Goal: Navigation & Orientation: Find specific page/section

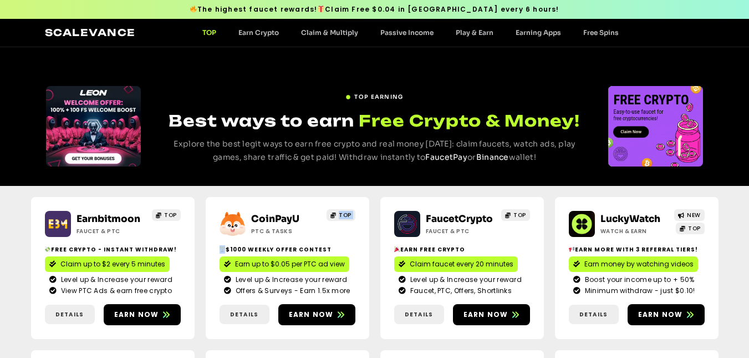
click at [348, 212] on span "TOP" at bounding box center [345, 215] width 13 height 8
drag, startPoint x: 0, startPoint y: 0, endPoint x: 348, endPoint y: 212, distance: 407.1
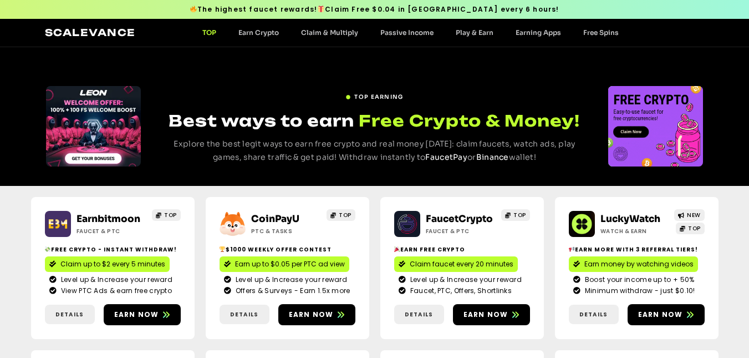
click at [348, 212] on span "TOP" at bounding box center [345, 215] width 13 height 8
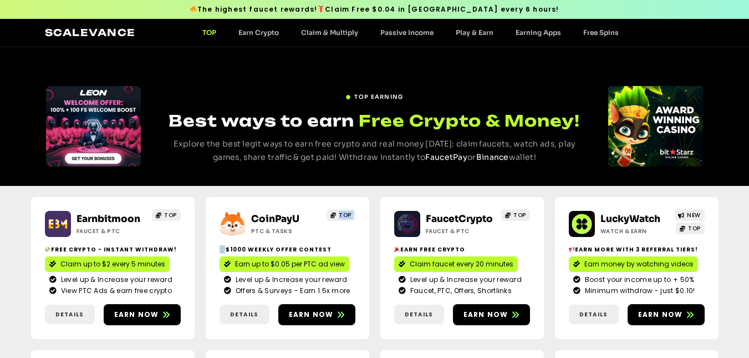
click at [348, 212] on span "TOP" at bounding box center [345, 215] width 13 height 8
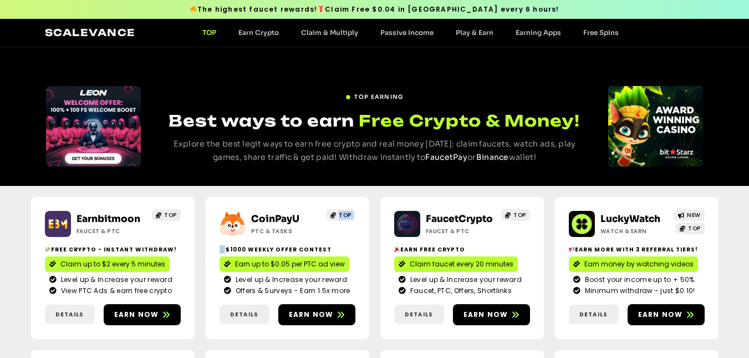
click at [348, 212] on span "TOP" at bounding box center [345, 215] width 13 height 8
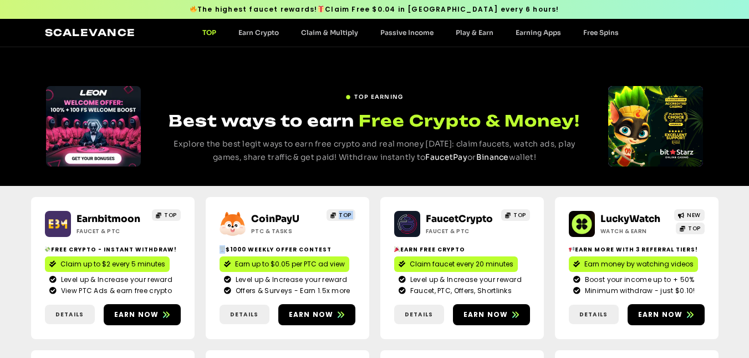
click at [348, 212] on span "TOP" at bounding box center [345, 215] width 13 height 8
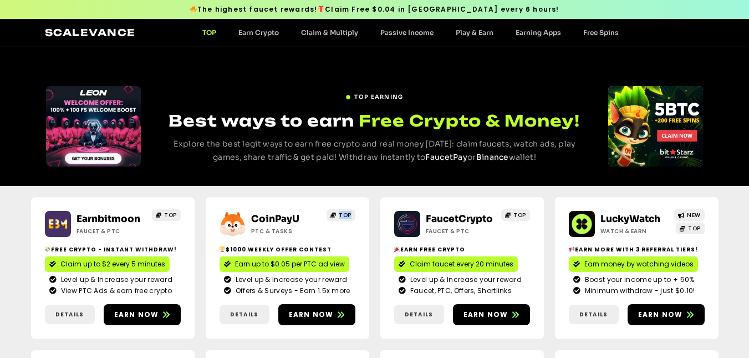
click at [348, 212] on span "TOP" at bounding box center [345, 215] width 13 height 8
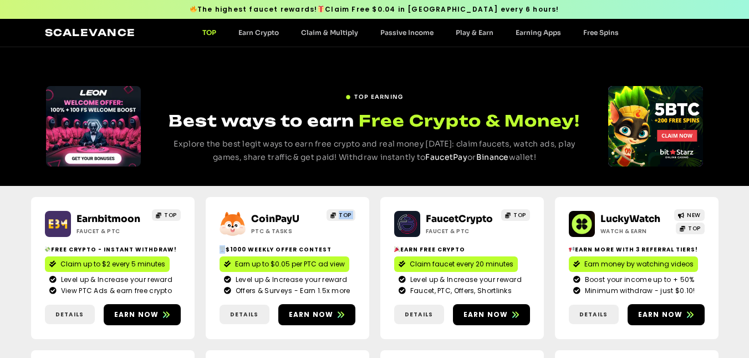
click at [348, 212] on span "TOP" at bounding box center [345, 215] width 13 height 8
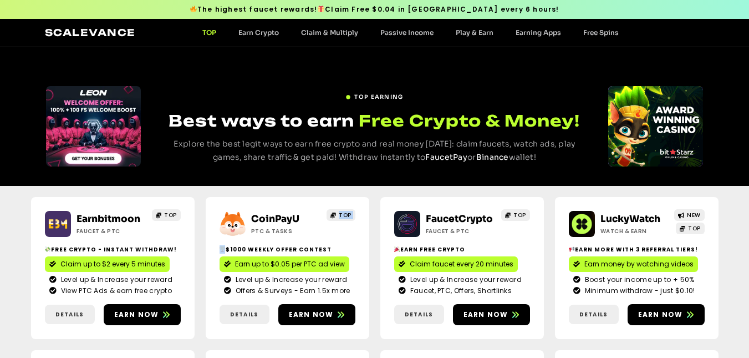
click at [348, 212] on span "TOP" at bounding box center [345, 215] width 13 height 8
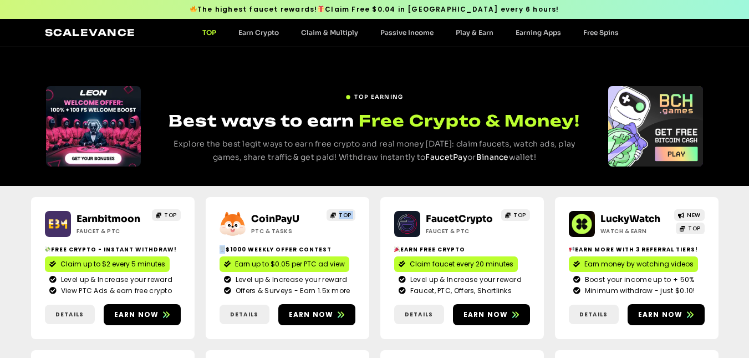
click at [348, 212] on span "TOP" at bounding box center [345, 215] width 13 height 8
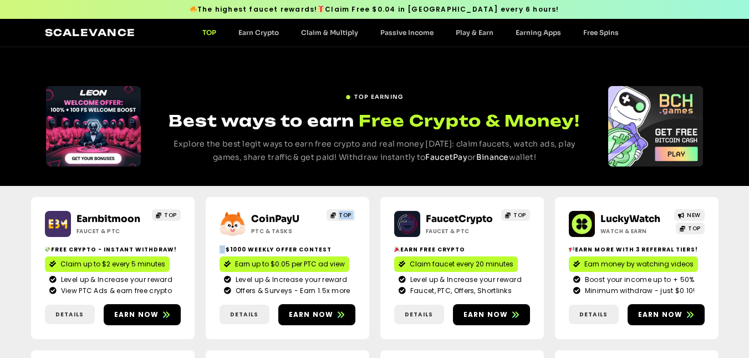
click at [348, 212] on span "TOP" at bounding box center [345, 215] width 13 height 8
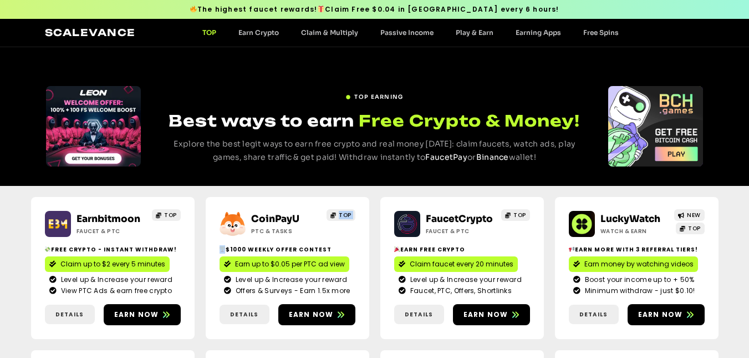
click at [348, 212] on span "TOP" at bounding box center [345, 215] width 13 height 8
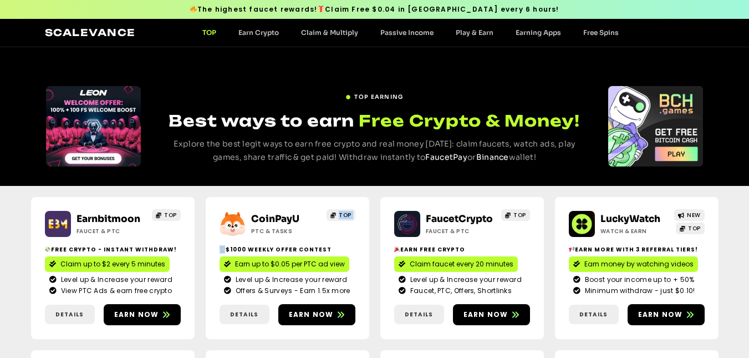
click at [348, 212] on span "TOP" at bounding box center [345, 215] width 13 height 8
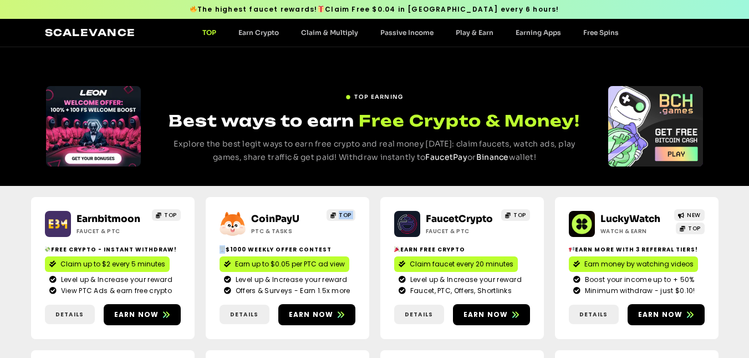
click at [348, 212] on span "TOP" at bounding box center [345, 215] width 13 height 8
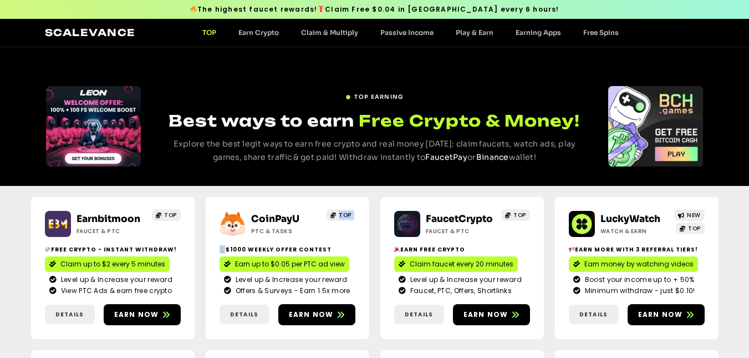
click at [348, 212] on span "TOP" at bounding box center [345, 215] width 13 height 8
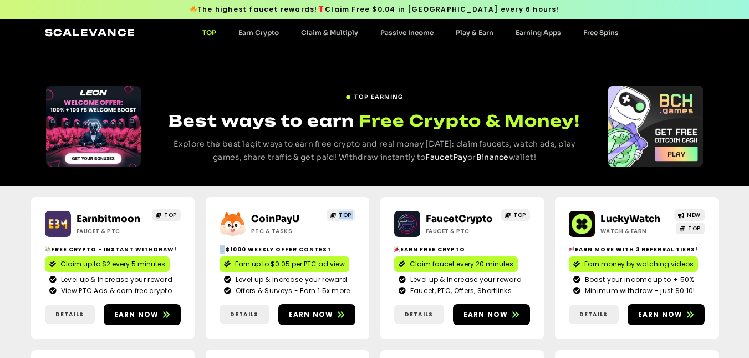
click at [348, 212] on span "TOP" at bounding box center [345, 215] width 13 height 8
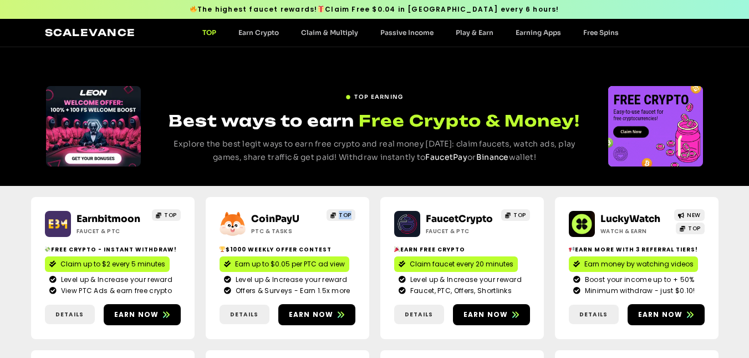
click at [348, 212] on span "TOP" at bounding box center [345, 215] width 13 height 8
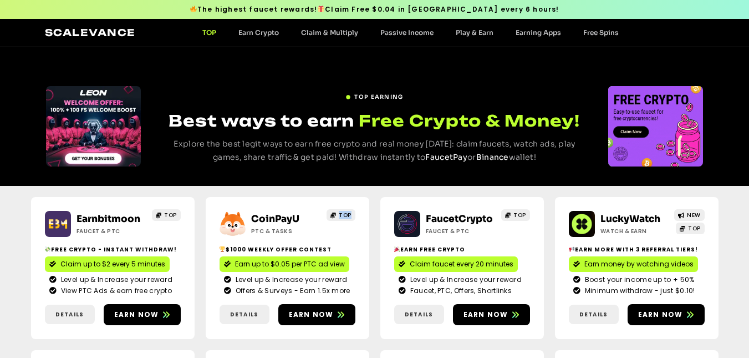
click at [348, 212] on span "TOP" at bounding box center [345, 215] width 13 height 8
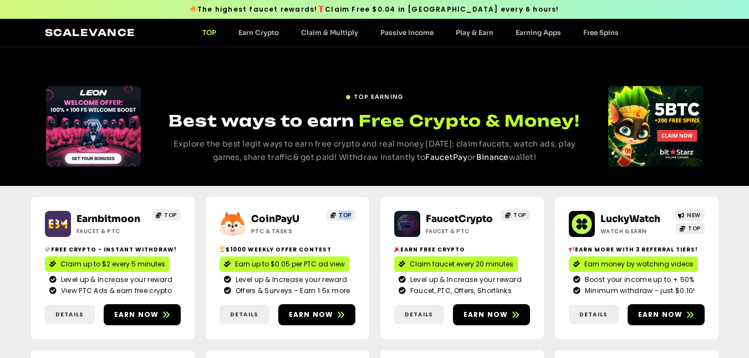
click at [348, 212] on span "TOP" at bounding box center [345, 215] width 13 height 8
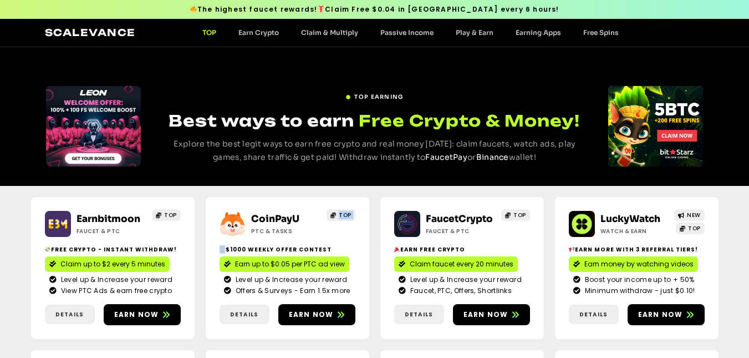
click at [348, 212] on span "TOP" at bounding box center [345, 215] width 13 height 8
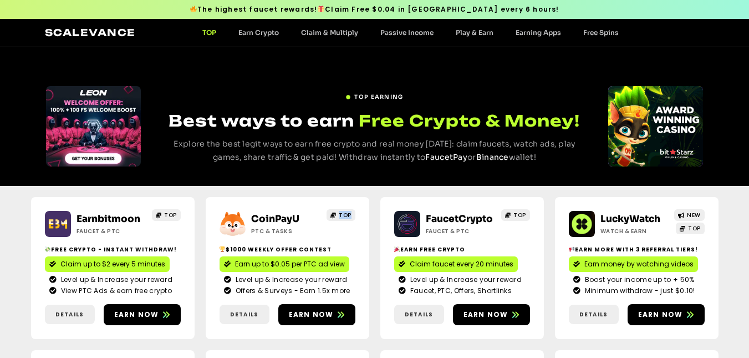
click at [348, 212] on span "TOP" at bounding box center [345, 215] width 13 height 8
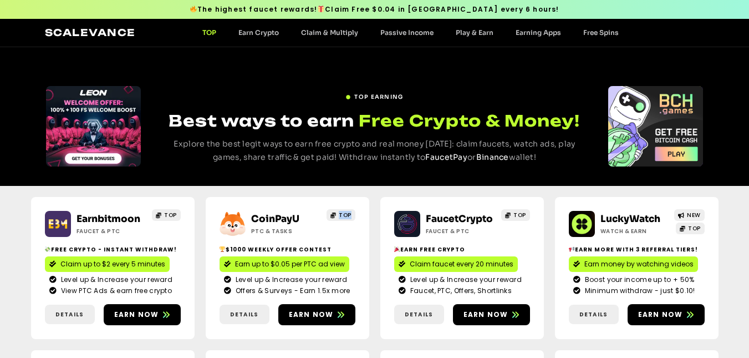
click at [348, 212] on span "TOP" at bounding box center [345, 215] width 13 height 8
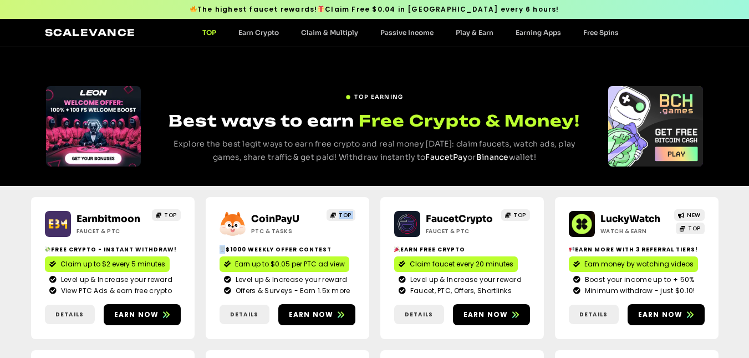
click at [348, 212] on span "TOP" at bounding box center [345, 215] width 13 height 8
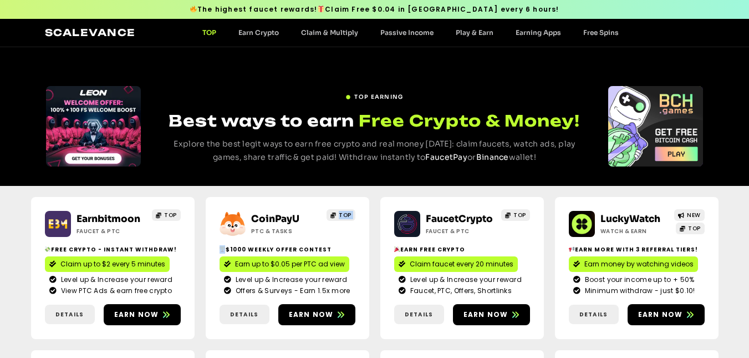
click at [348, 212] on span "TOP" at bounding box center [345, 215] width 13 height 8
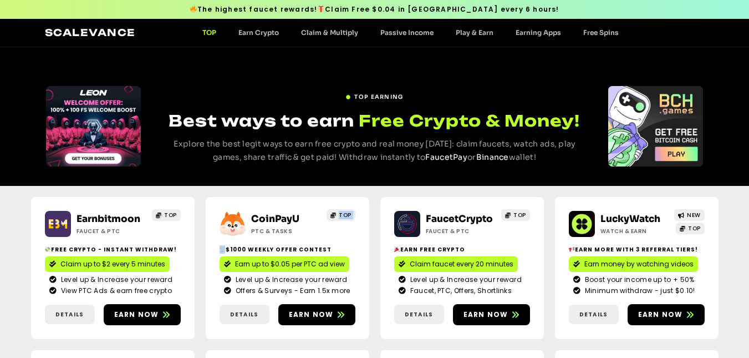
click at [348, 212] on span "TOP" at bounding box center [345, 215] width 13 height 8
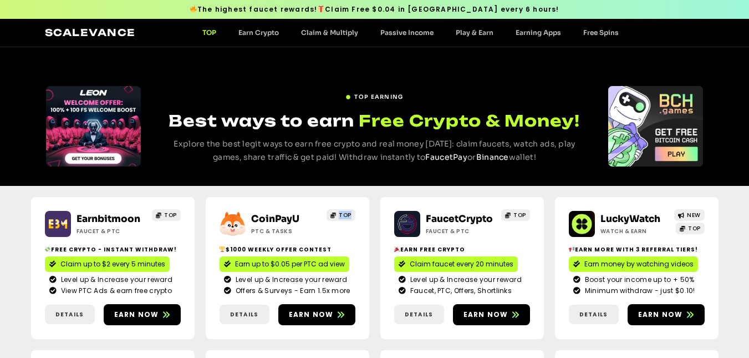
click at [348, 212] on span "TOP" at bounding box center [345, 215] width 13 height 8
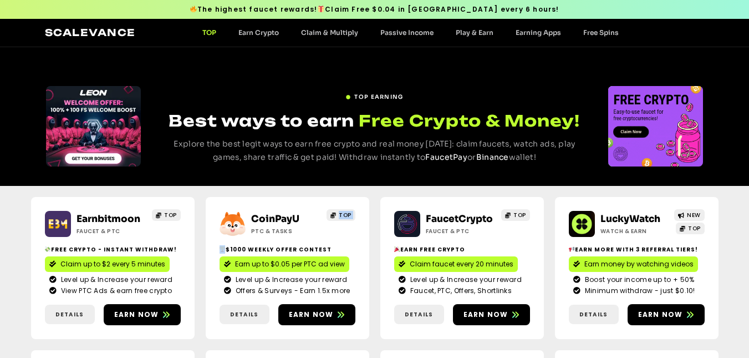
click at [348, 212] on span "TOP" at bounding box center [345, 215] width 13 height 8
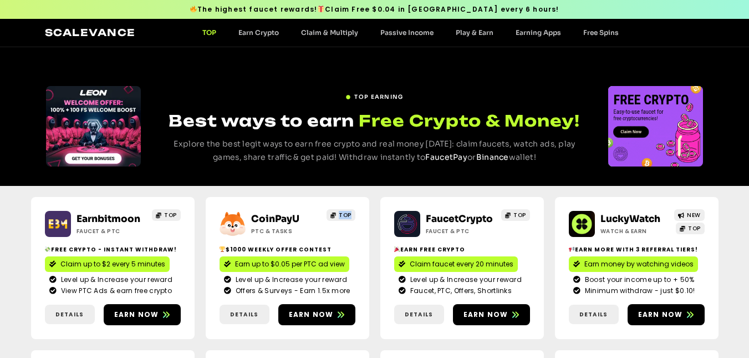
click at [348, 212] on span "TOP" at bounding box center [345, 215] width 13 height 8
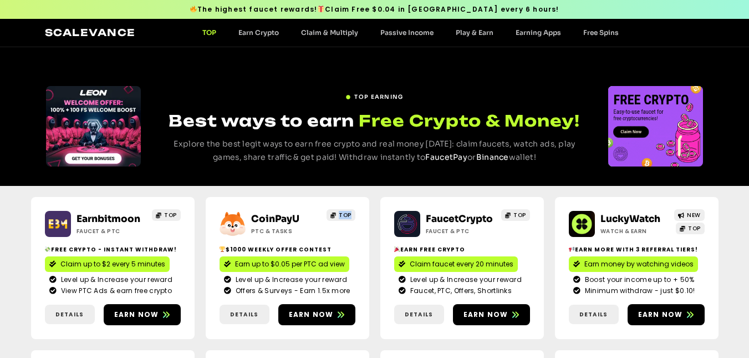
click at [348, 212] on span "TOP" at bounding box center [345, 215] width 13 height 8
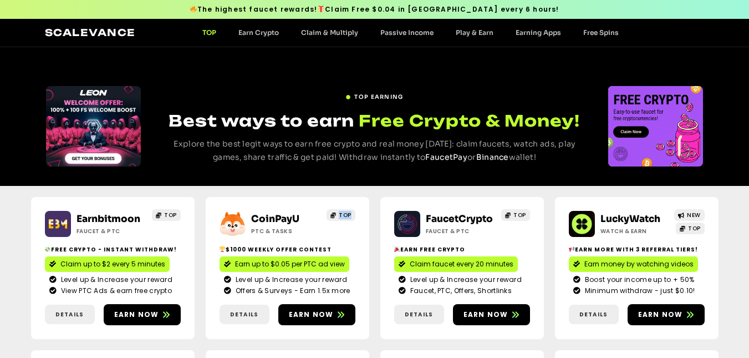
click at [348, 212] on span "TOP" at bounding box center [345, 215] width 13 height 8
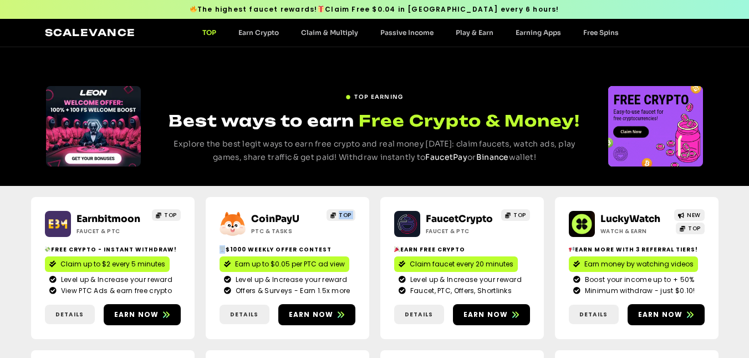
click at [348, 212] on span "TOP" at bounding box center [345, 215] width 13 height 8
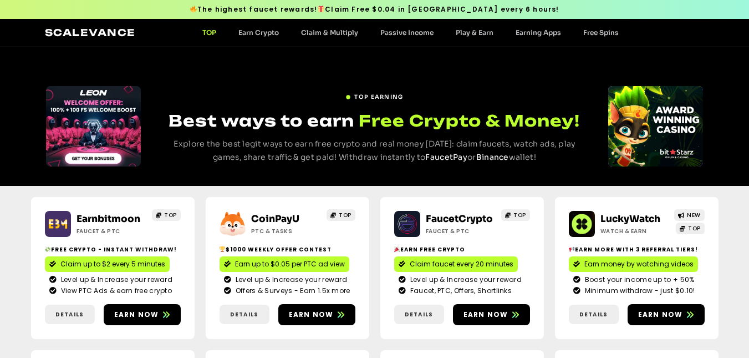
click at [348, 212] on span "TOP" at bounding box center [345, 215] width 13 height 8
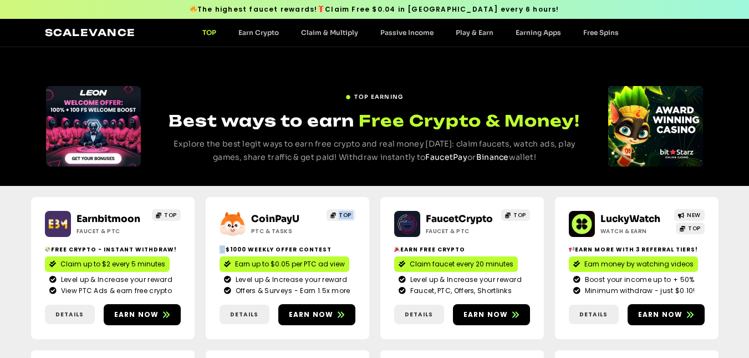
click at [348, 212] on span "TOP" at bounding box center [345, 215] width 13 height 8
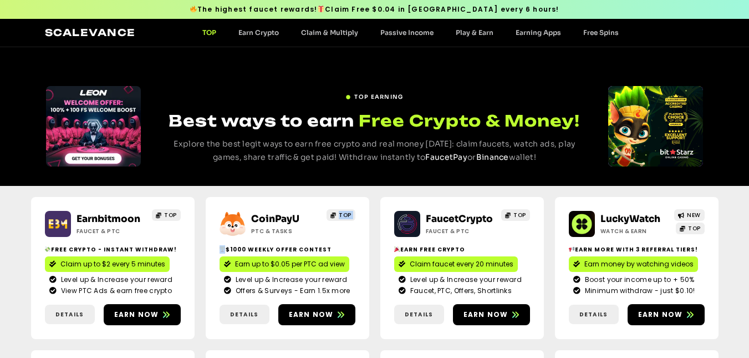
click at [348, 212] on span "TOP" at bounding box center [345, 215] width 13 height 8
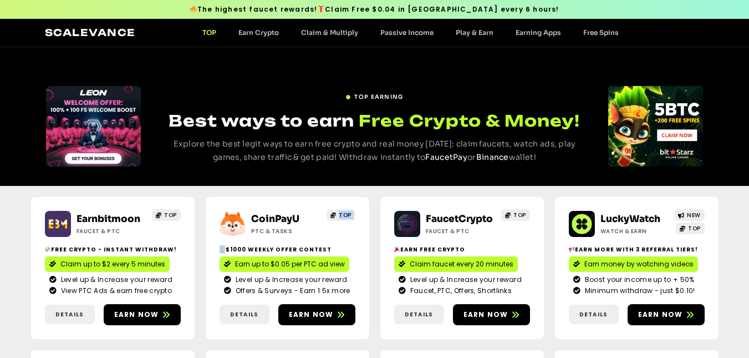
click at [348, 212] on span "TOP" at bounding box center [345, 215] width 13 height 8
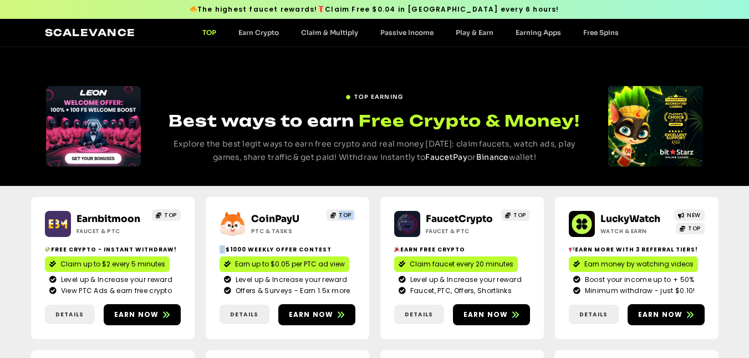
click at [348, 212] on span "TOP" at bounding box center [345, 215] width 13 height 8
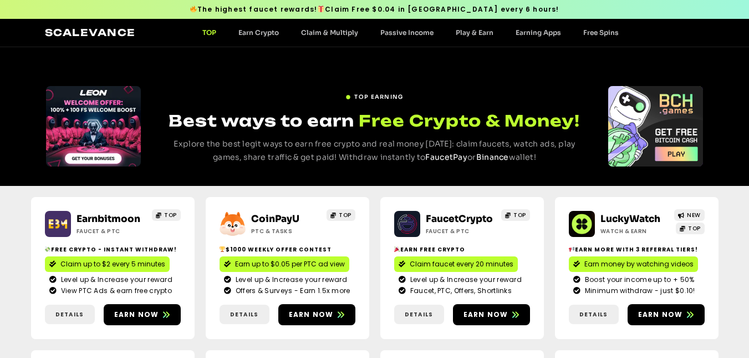
click at [348, 212] on span "TOP" at bounding box center [345, 215] width 13 height 8
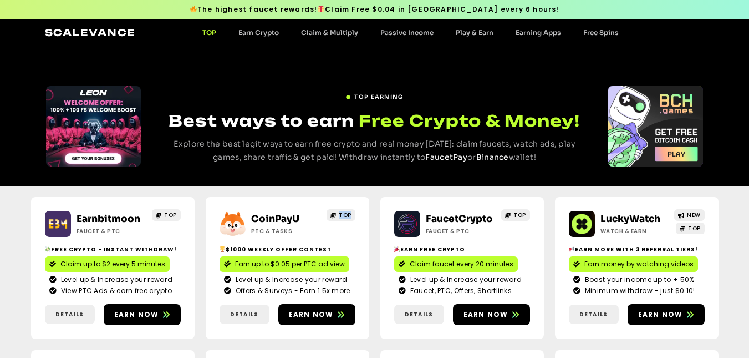
click at [348, 212] on span "TOP" at bounding box center [345, 215] width 13 height 8
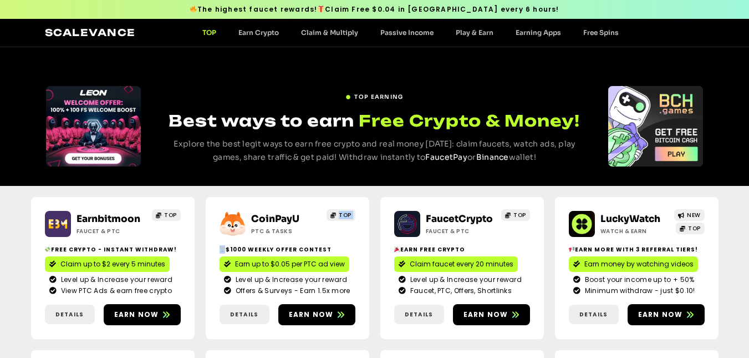
click at [348, 212] on span "TOP" at bounding box center [345, 215] width 13 height 8
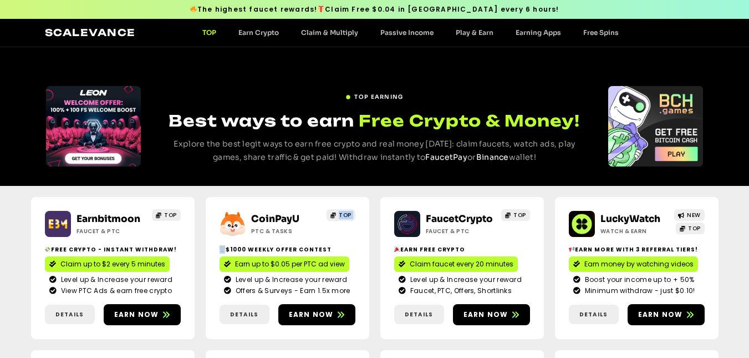
click at [348, 212] on span "TOP" at bounding box center [345, 215] width 13 height 8
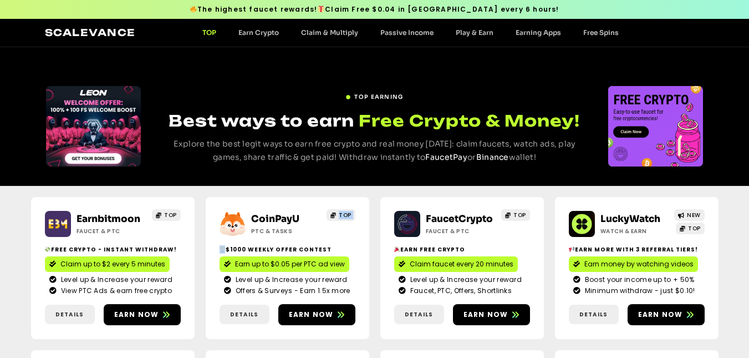
click at [348, 212] on span "TOP" at bounding box center [345, 215] width 13 height 8
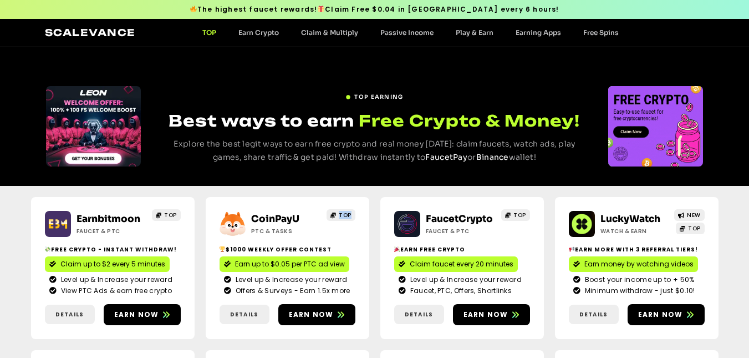
click at [348, 212] on span "TOP" at bounding box center [345, 215] width 13 height 8
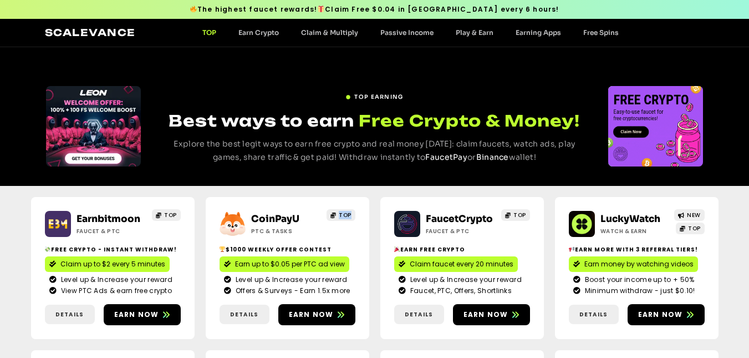
click at [348, 212] on span "TOP" at bounding box center [345, 215] width 13 height 8
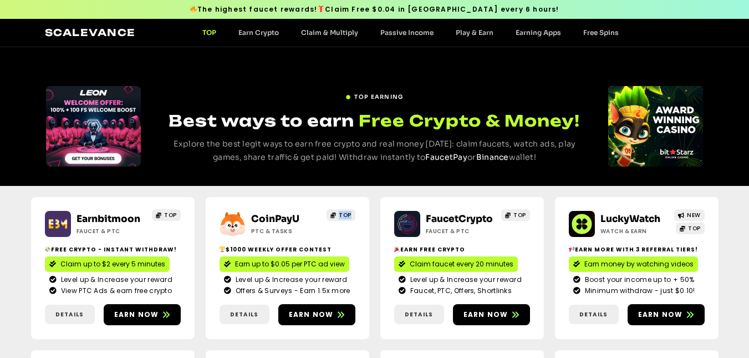
click at [348, 212] on span "TOP" at bounding box center [345, 215] width 13 height 8
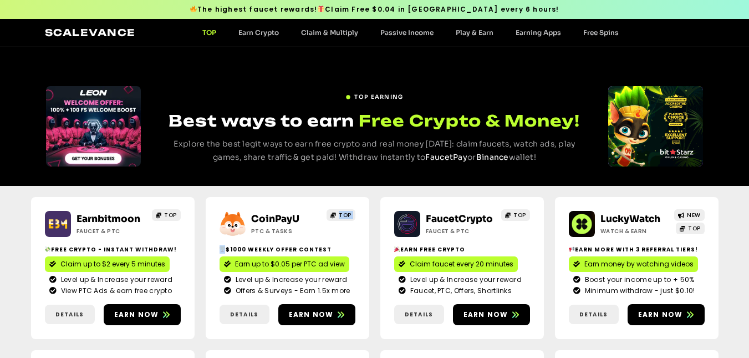
click at [348, 212] on span "TOP" at bounding box center [345, 215] width 13 height 8
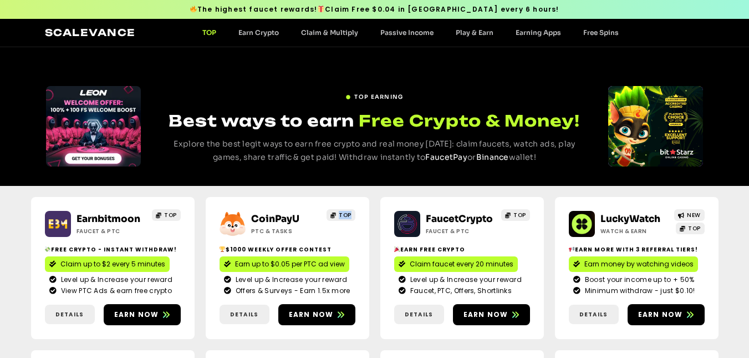
click at [348, 212] on span "TOP" at bounding box center [345, 215] width 13 height 8
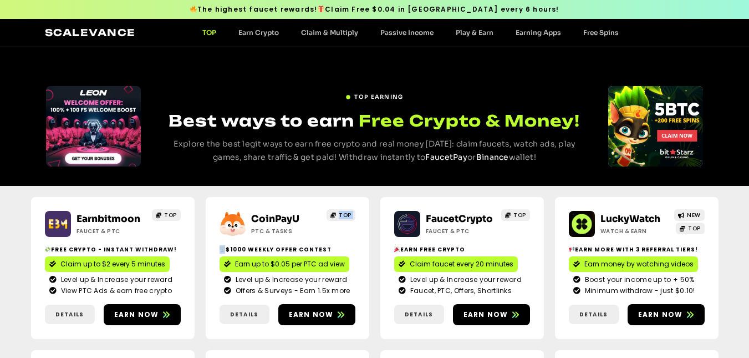
click at [348, 212] on span "TOP" at bounding box center [345, 215] width 13 height 8
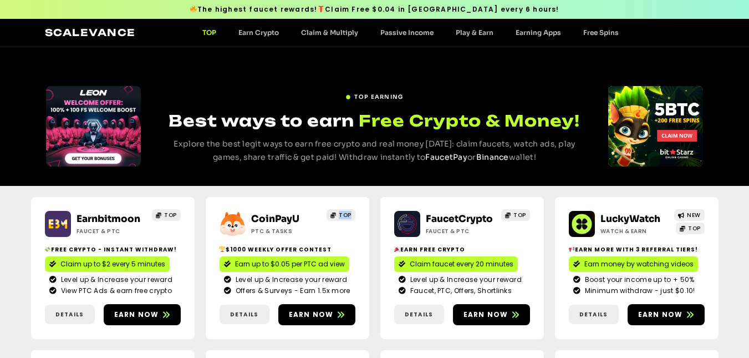
click at [348, 212] on span "TOP" at bounding box center [345, 215] width 13 height 8
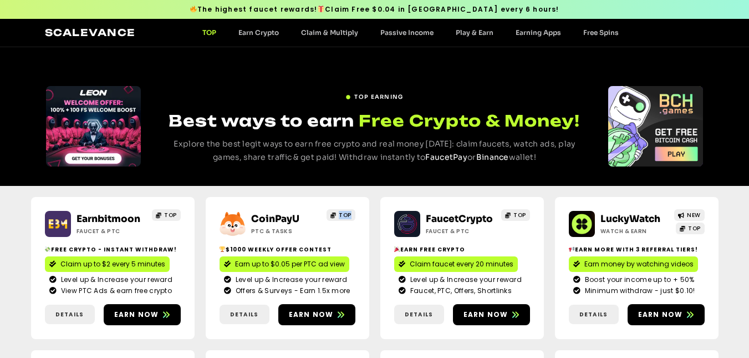
click at [348, 212] on span "TOP" at bounding box center [345, 215] width 13 height 8
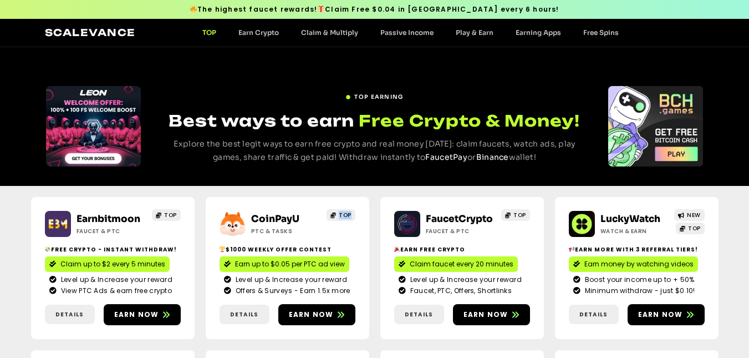
click at [348, 212] on span "TOP" at bounding box center [345, 215] width 13 height 8
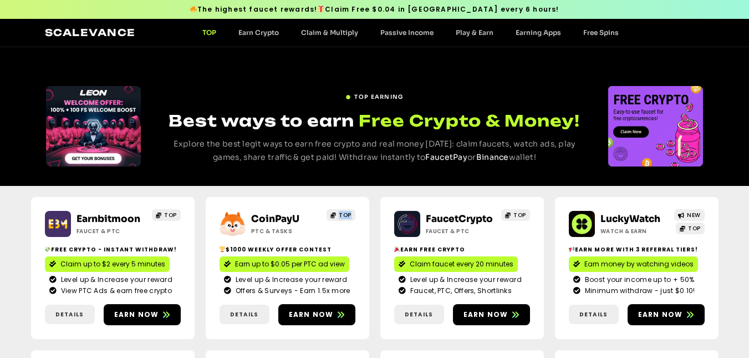
click at [348, 212] on span "TOP" at bounding box center [345, 215] width 13 height 8
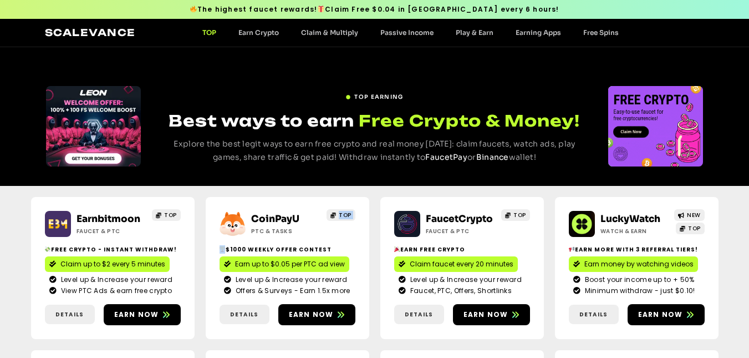
click at [348, 212] on span "TOP" at bounding box center [345, 215] width 13 height 8
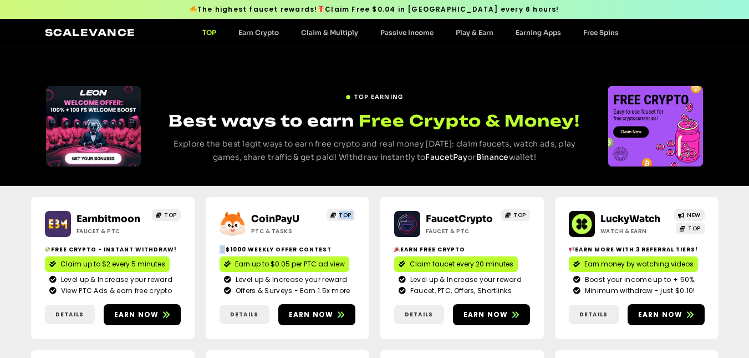
click at [348, 212] on span "TOP" at bounding box center [345, 215] width 13 height 8
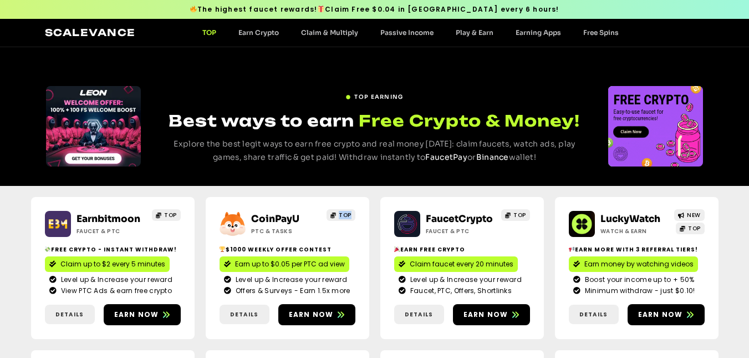
click at [348, 212] on span "TOP" at bounding box center [345, 215] width 13 height 8
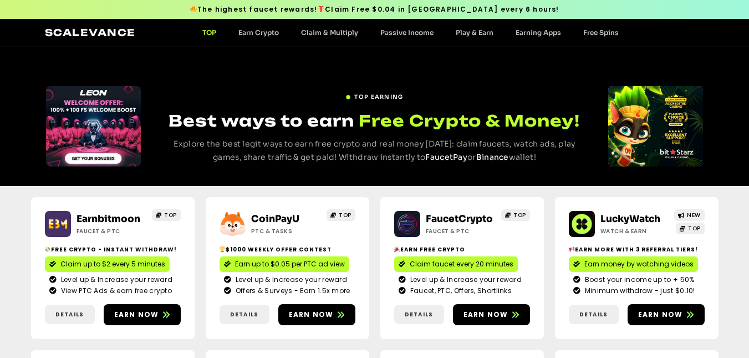
click at [348, 212] on span "TOP" at bounding box center [345, 215] width 13 height 8
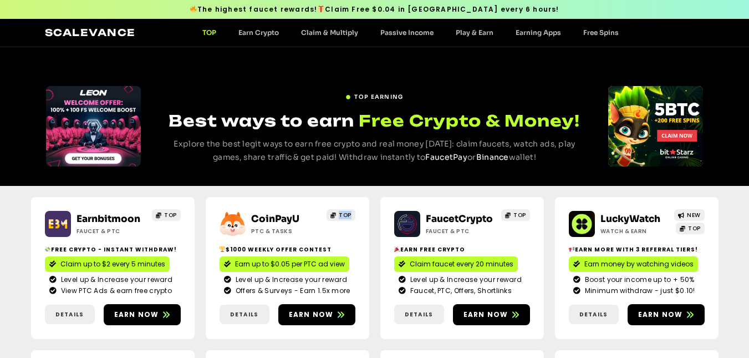
click at [348, 212] on span "TOP" at bounding box center [345, 215] width 13 height 8
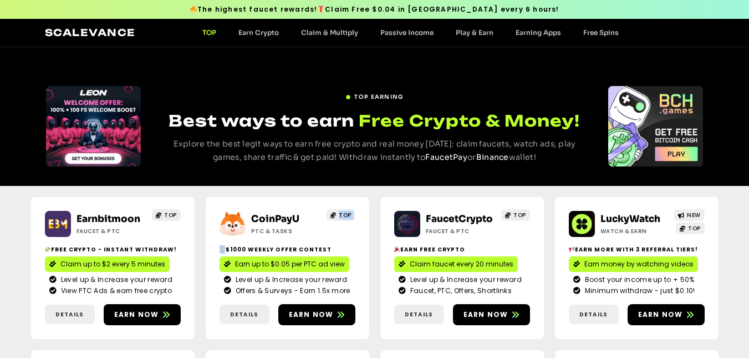
click at [348, 212] on span "TOP" at bounding box center [345, 215] width 13 height 8
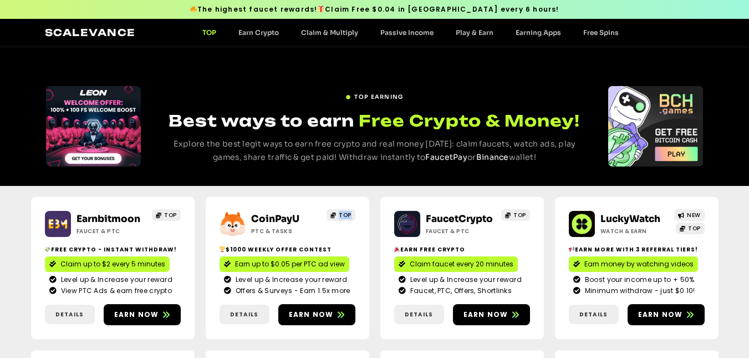
click at [348, 212] on span "TOP" at bounding box center [345, 215] width 13 height 8
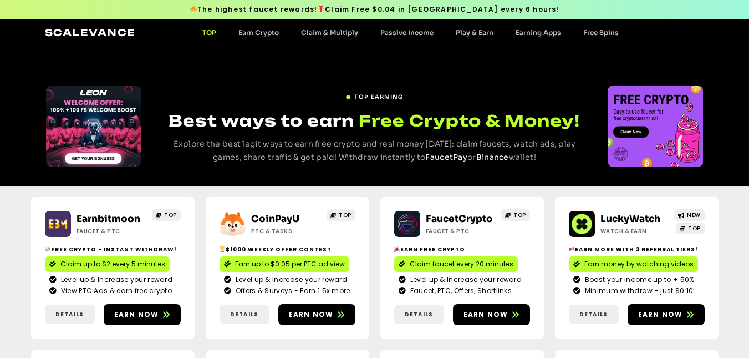
click at [348, 212] on span "TOP" at bounding box center [345, 215] width 13 height 8
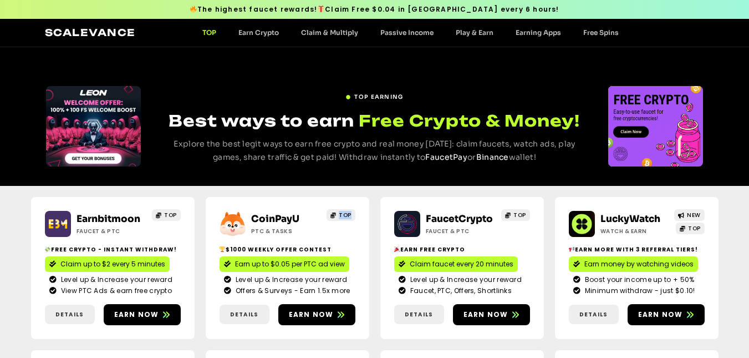
click at [348, 212] on span "TOP" at bounding box center [345, 215] width 13 height 8
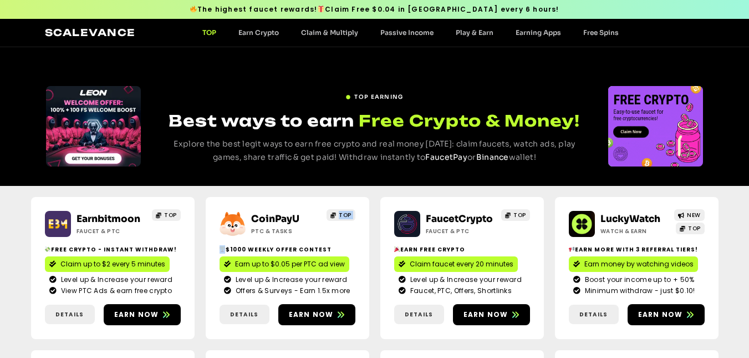
click at [348, 212] on span "TOP" at bounding box center [345, 215] width 13 height 8
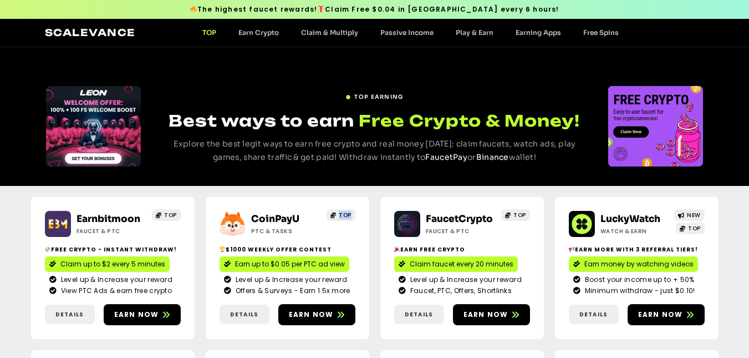
click at [348, 212] on span "TOP" at bounding box center [345, 215] width 13 height 8
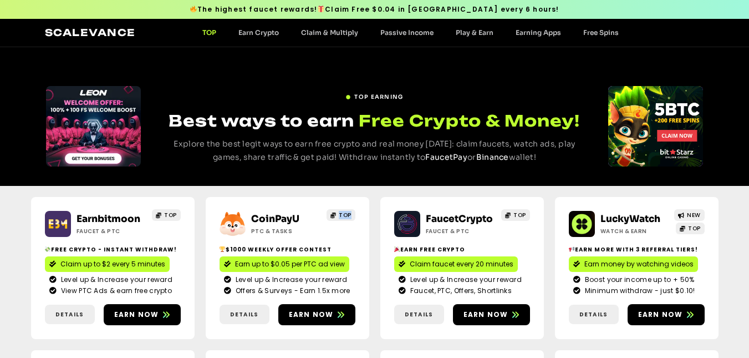
click at [348, 212] on span "TOP" at bounding box center [345, 215] width 13 height 8
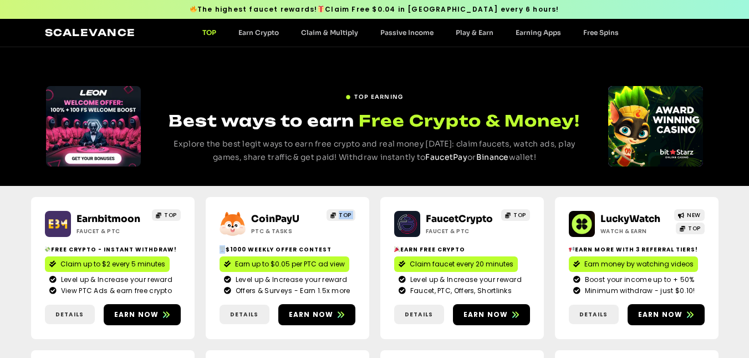
click at [348, 212] on span "TOP" at bounding box center [345, 215] width 13 height 8
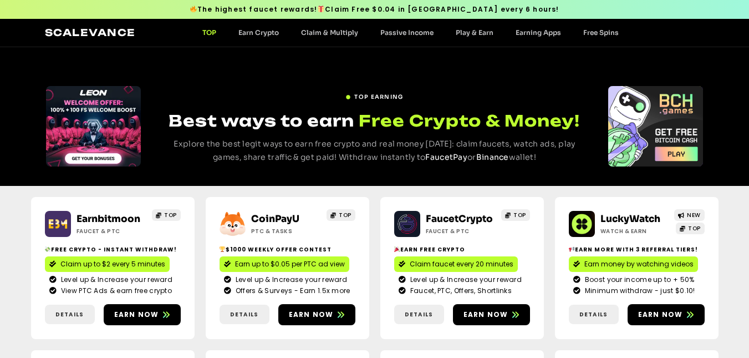
click at [348, 212] on span "TOP" at bounding box center [345, 215] width 13 height 8
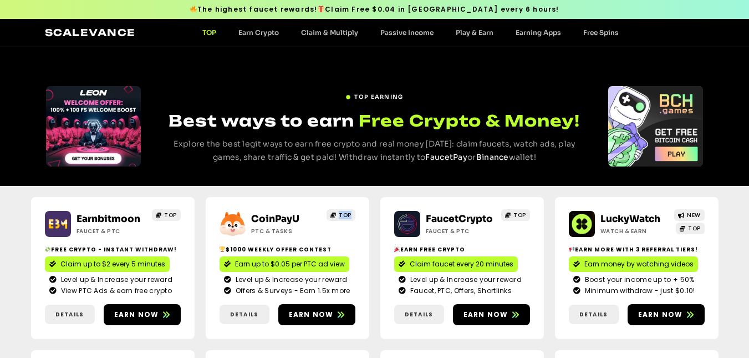
click at [348, 212] on span "TOP" at bounding box center [345, 215] width 13 height 8
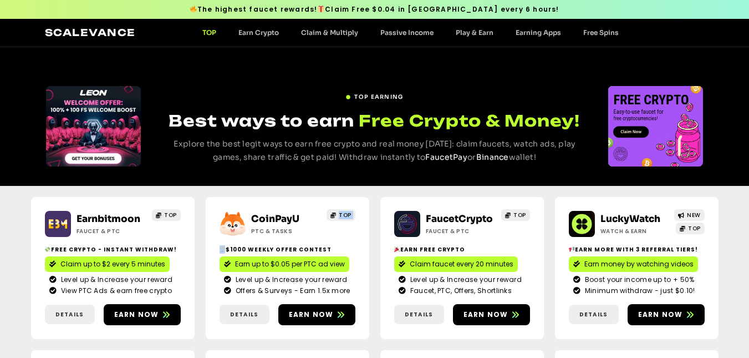
click at [348, 212] on span "TOP" at bounding box center [345, 215] width 13 height 8
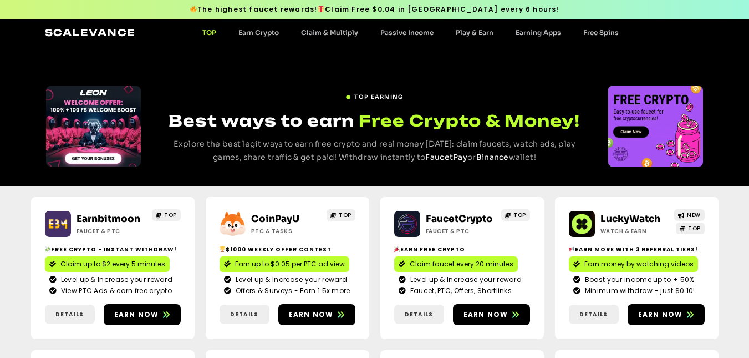
click at [348, 212] on span "TOP" at bounding box center [345, 215] width 13 height 8
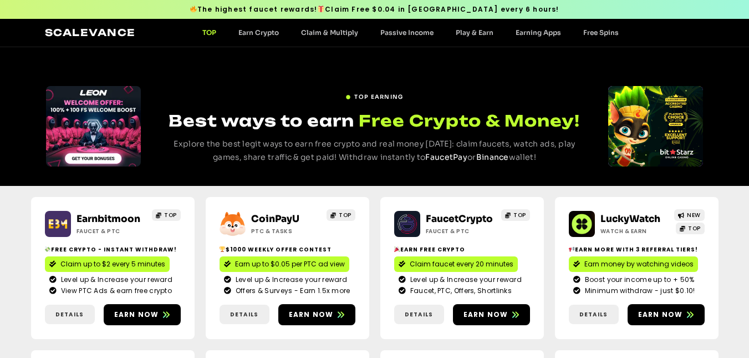
click at [348, 212] on span "TOP" at bounding box center [345, 215] width 13 height 8
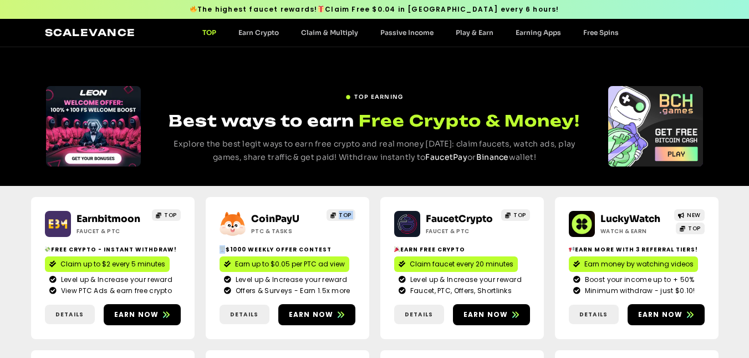
click at [348, 212] on span "TOP" at bounding box center [345, 215] width 13 height 8
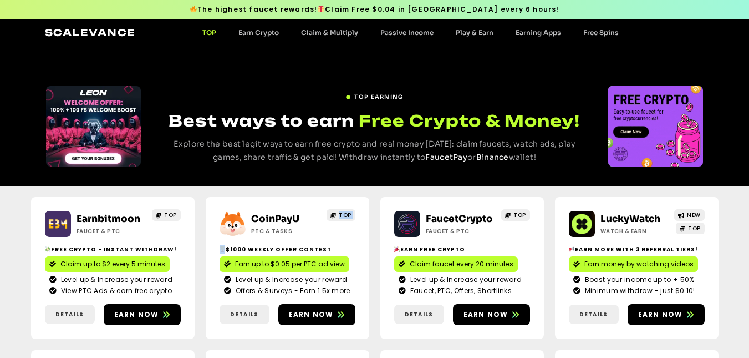
click at [348, 212] on span "TOP" at bounding box center [345, 215] width 13 height 8
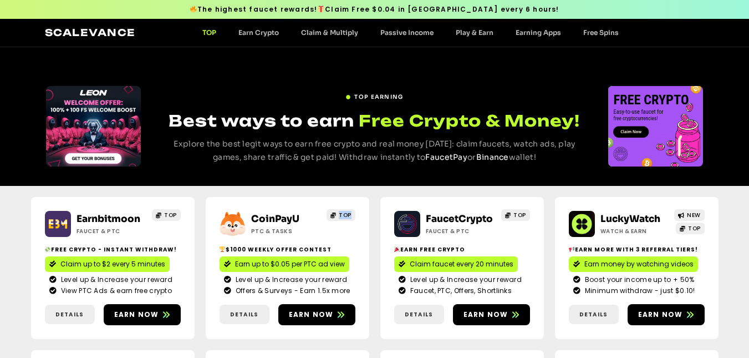
click at [348, 212] on span "TOP" at bounding box center [345, 215] width 13 height 8
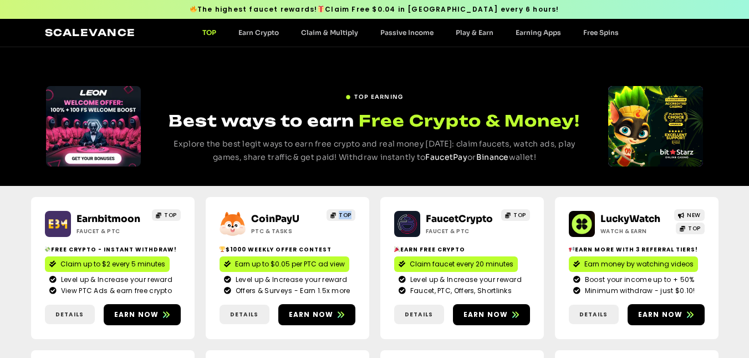
click at [348, 212] on span "TOP" at bounding box center [345, 215] width 13 height 8
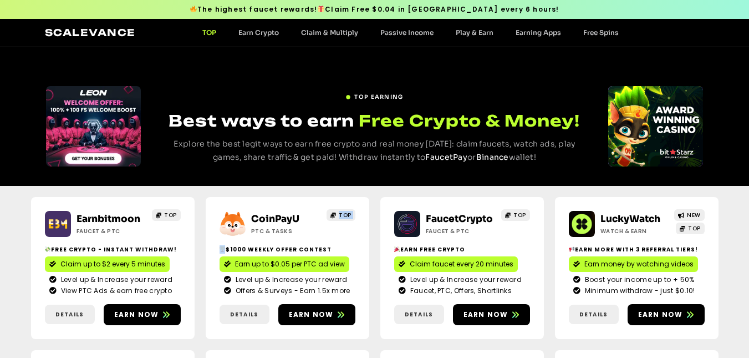
click at [348, 212] on span "TOP" at bounding box center [345, 215] width 13 height 8
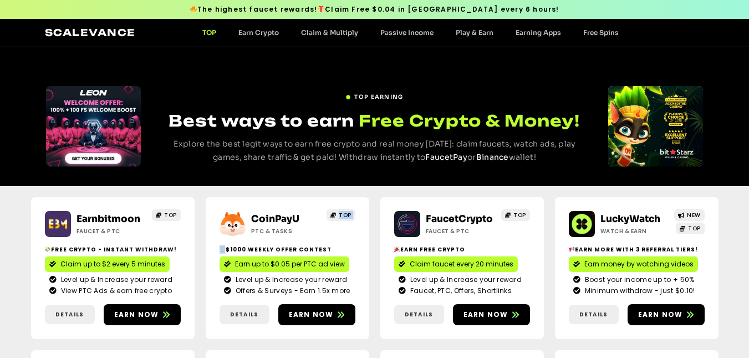
click at [348, 212] on span "TOP" at bounding box center [345, 215] width 13 height 8
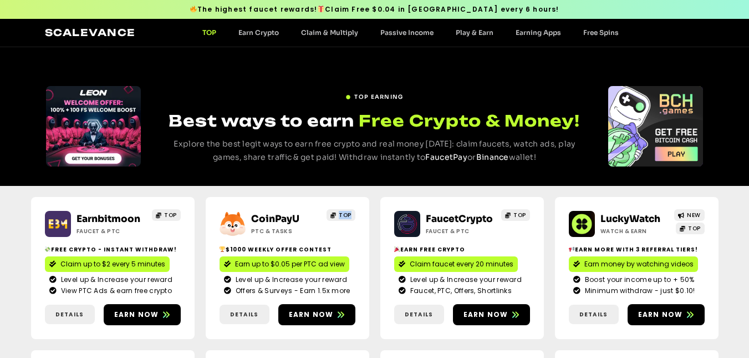
click at [348, 212] on span "TOP" at bounding box center [345, 215] width 13 height 8
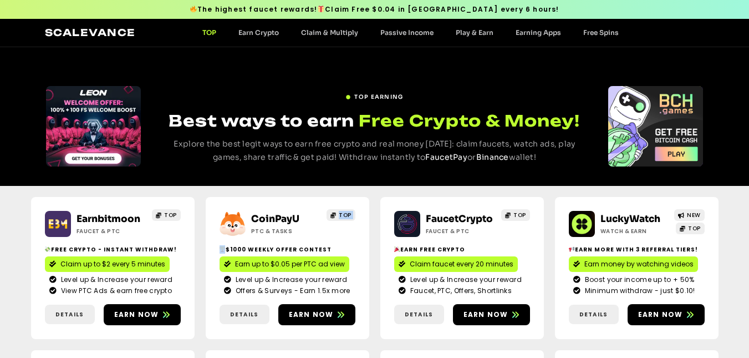
click at [348, 212] on span "TOP" at bounding box center [345, 215] width 13 height 8
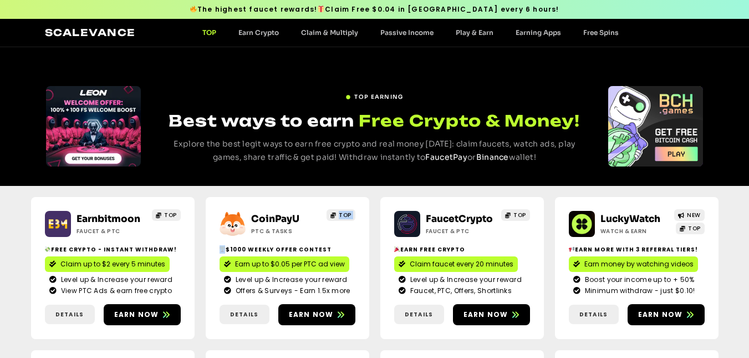
click at [348, 212] on span "TOP" at bounding box center [345, 215] width 13 height 8
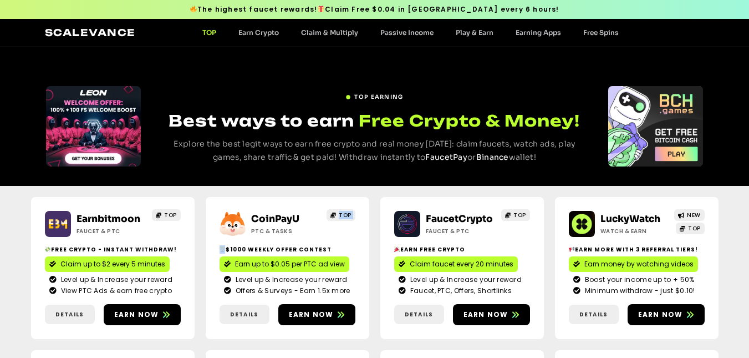
click at [348, 212] on span "TOP" at bounding box center [345, 215] width 13 height 8
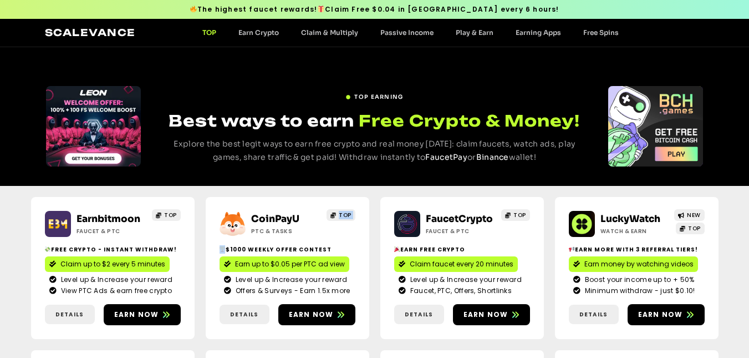
click at [348, 212] on span "TOP" at bounding box center [345, 215] width 13 height 8
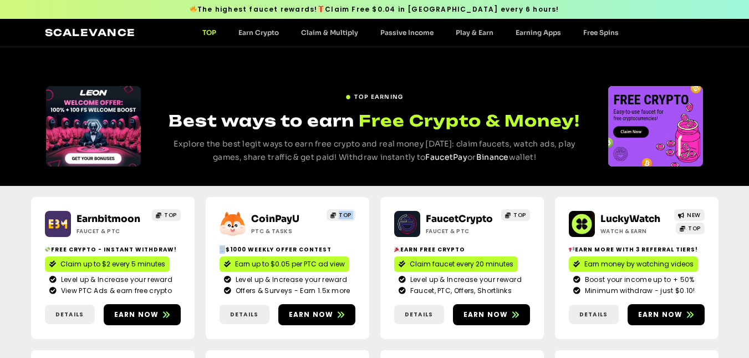
click at [348, 212] on span "TOP" at bounding box center [345, 215] width 13 height 8
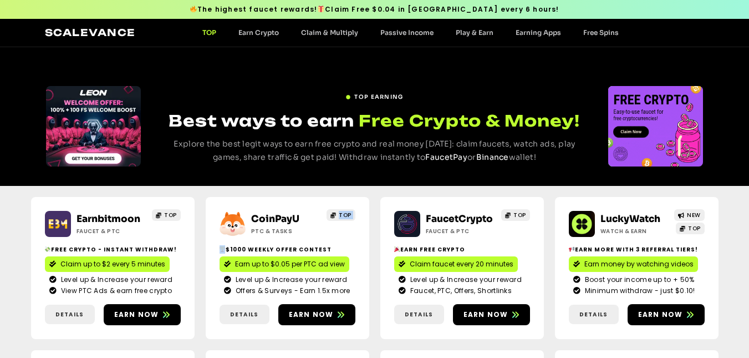
click at [348, 212] on span "TOP" at bounding box center [345, 215] width 13 height 8
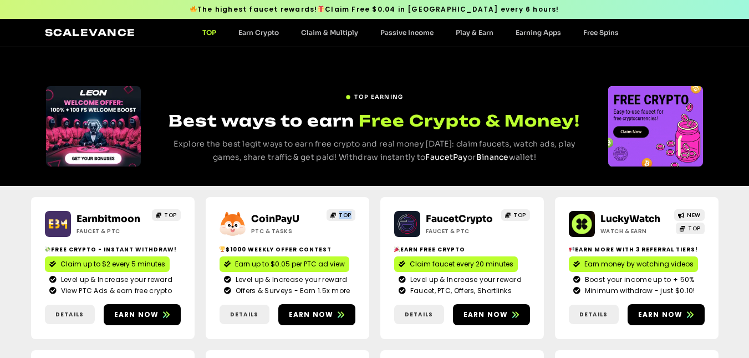
click at [348, 212] on span "TOP" at bounding box center [345, 215] width 13 height 8
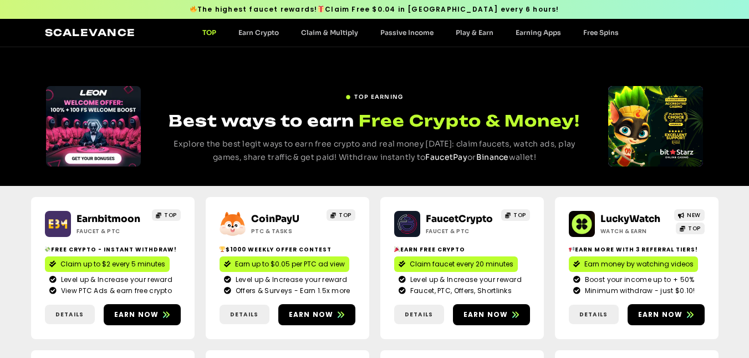
click at [348, 212] on span "TOP" at bounding box center [345, 215] width 13 height 8
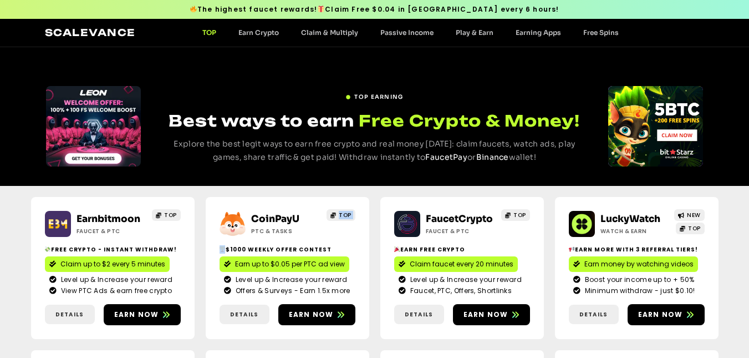
click at [348, 212] on span "TOP" at bounding box center [345, 215] width 13 height 8
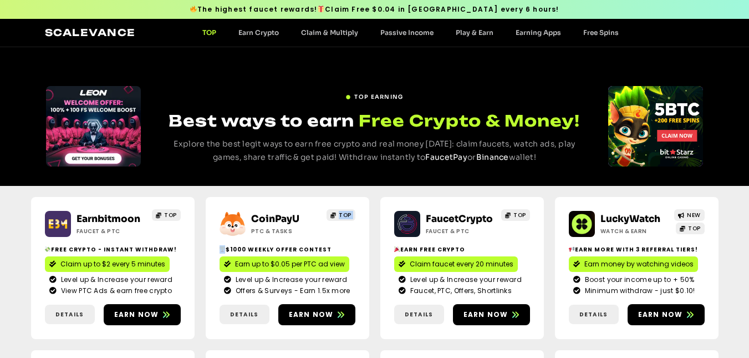
click at [348, 212] on span "TOP" at bounding box center [345, 215] width 13 height 8
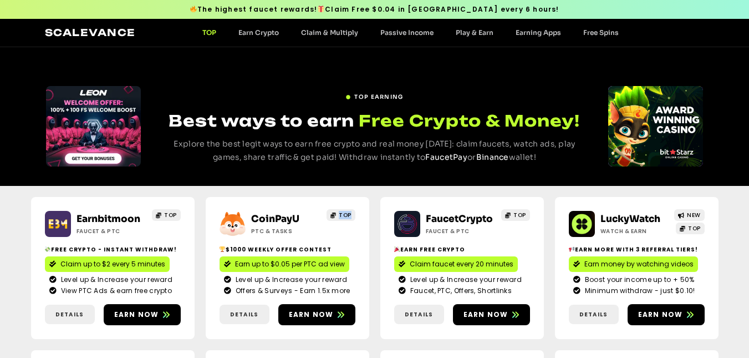
click at [348, 212] on span "TOP" at bounding box center [345, 215] width 13 height 8
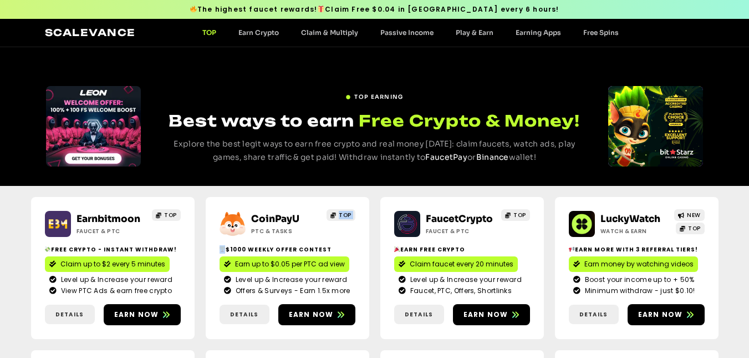
click at [348, 212] on span "TOP" at bounding box center [345, 215] width 13 height 8
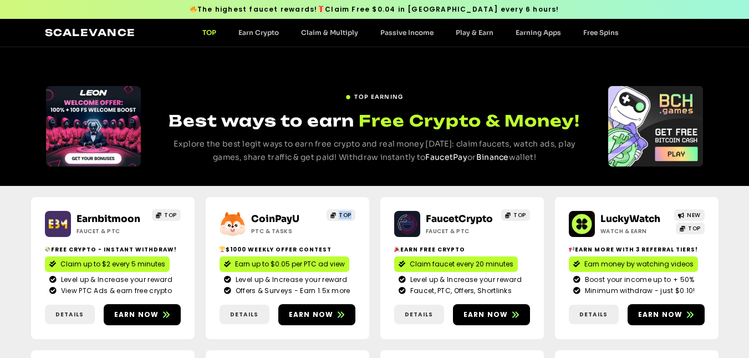
click at [348, 212] on span "TOP" at bounding box center [345, 215] width 13 height 8
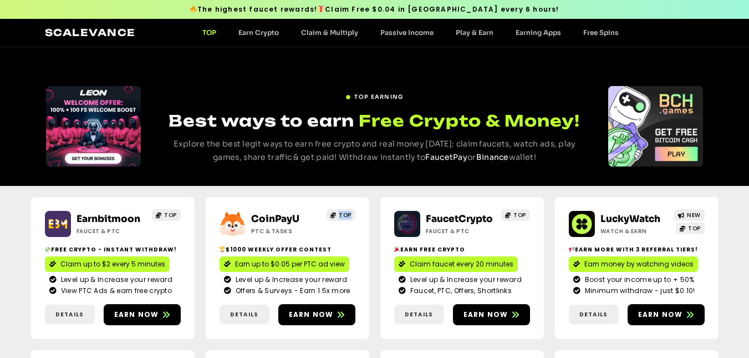
click at [348, 212] on span "TOP" at bounding box center [345, 215] width 13 height 8
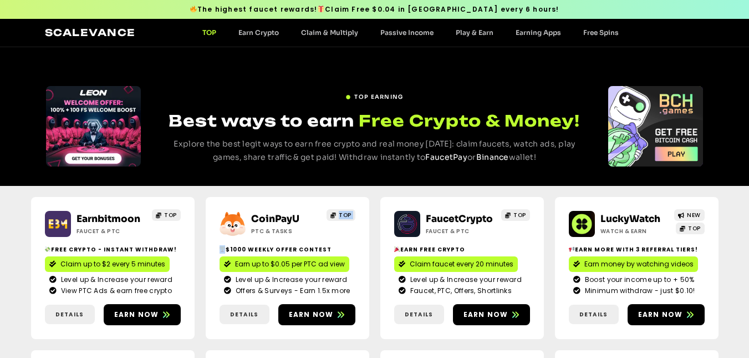
click at [348, 212] on span "TOP" at bounding box center [345, 215] width 13 height 8
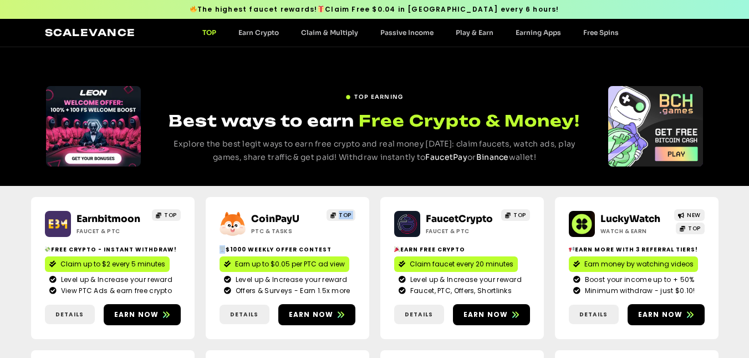
click at [348, 212] on span "TOP" at bounding box center [345, 215] width 13 height 8
click at [347, 212] on span "TOP" at bounding box center [345, 215] width 13 height 8
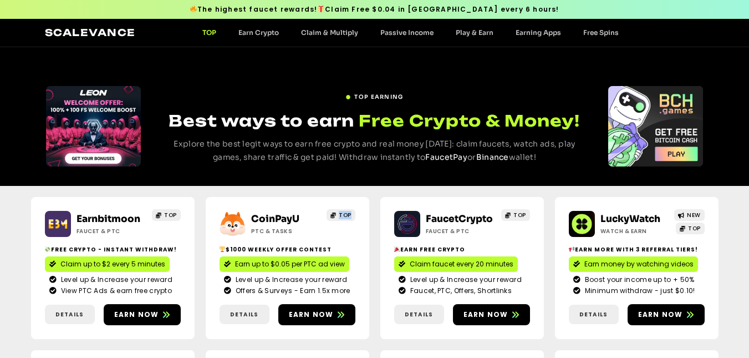
click at [347, 212] on span "TOP" at bounding box center [345, 215] width 13 height 8
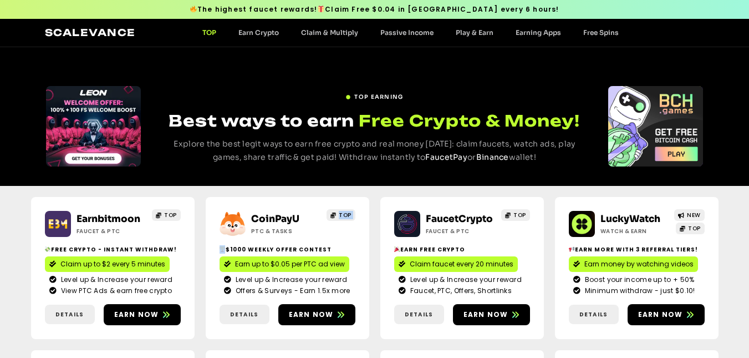
click at [347, 212] on span "TOP" at bounding box center [345, 215] width 13 height 8
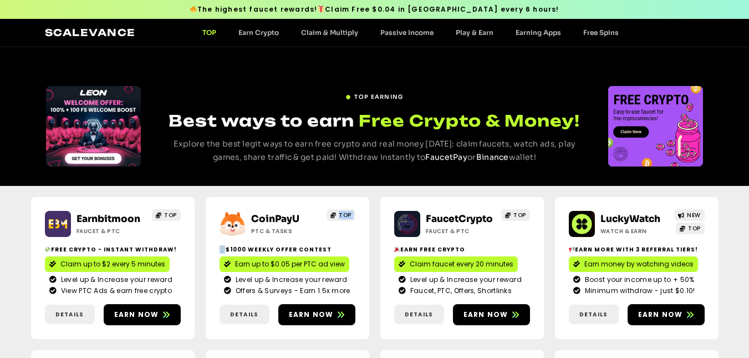
click at [347, 212] on span "TOP" at bounding box center [345, 215] width 13 height 8
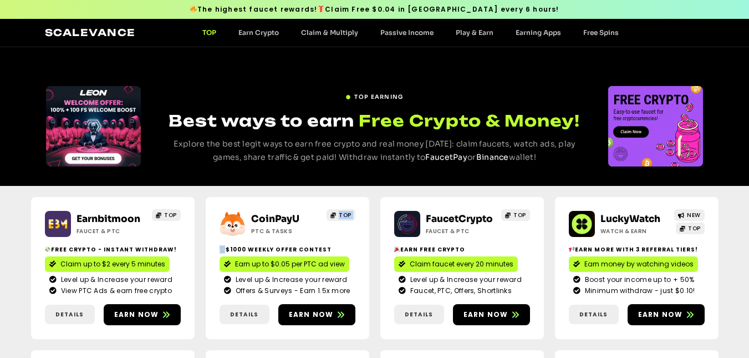
click at [347, 212] on span "TOP" at bounding box center [345, 215] width 13 height 8
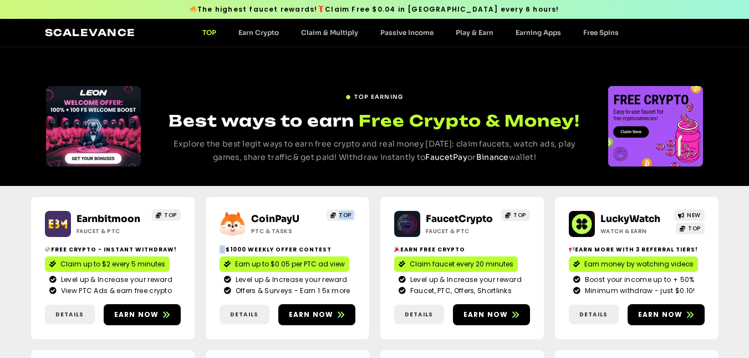
click at [347, 212] on span "TOP" at bounding box center [345, 215] width 13 height 8
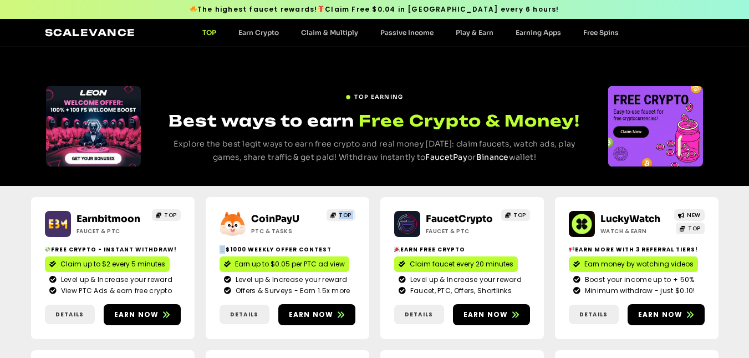
click at [347, 212] on span "TOP" at bounding box center [345, 215] width 13 height 8
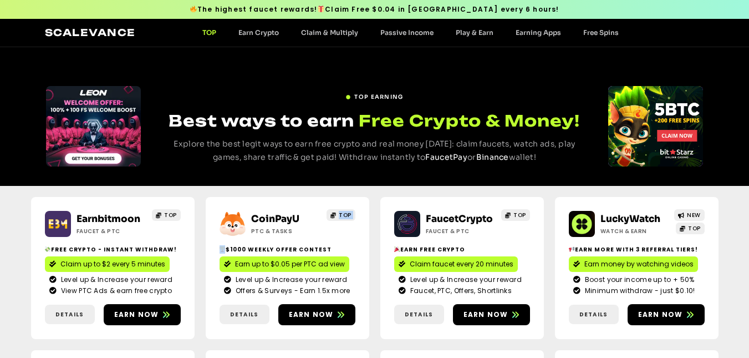
click at [347, 212] on span "TOP" at bounding box center [345, 215] width 13 height 8
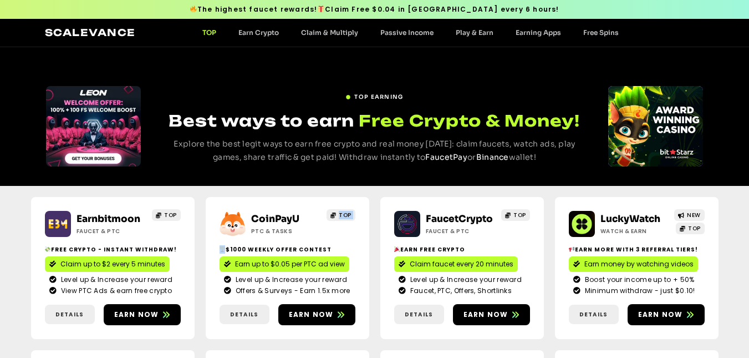
click at [347, 212] on span "TOP" at bounding box center [345, 215] width 13 height 8
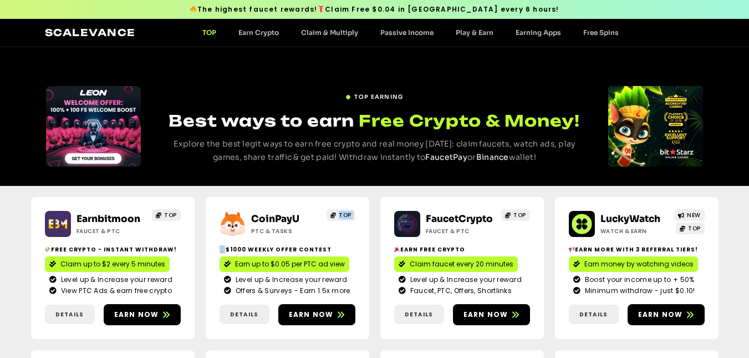
click at [347, 212] on span "TOP" at bounding box center [345, 215] width 13 height 8
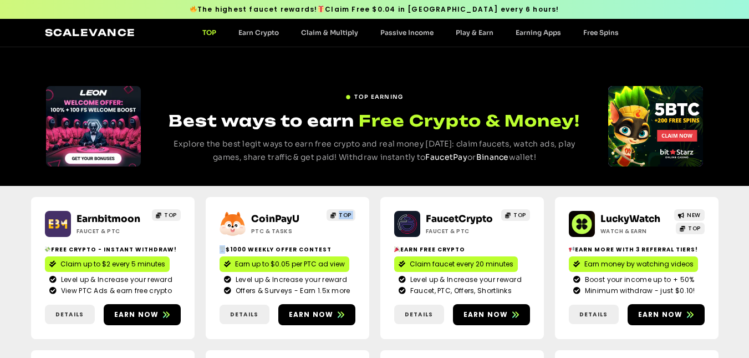
click at [347, 212] on span "TOP" at bounding box center [345, 215] width 13 height 8
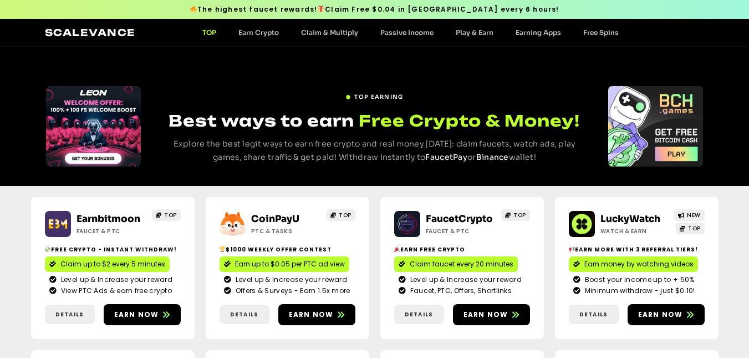
click at [347, 212] on span "TOP" at bounding box center [345, 215] width 13 height 8
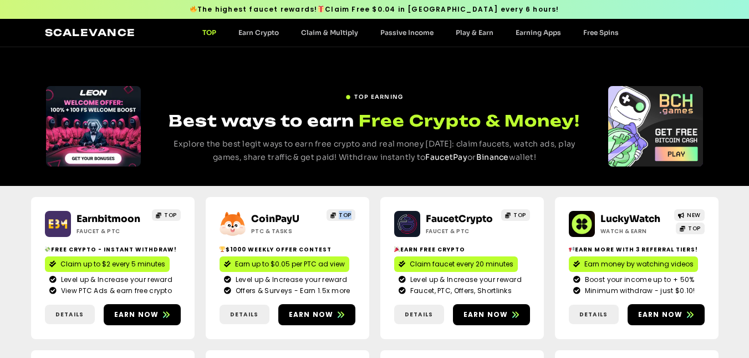
click at [347, 212] on span "TOP" at bounding box center [345, 215] width 13 height 8
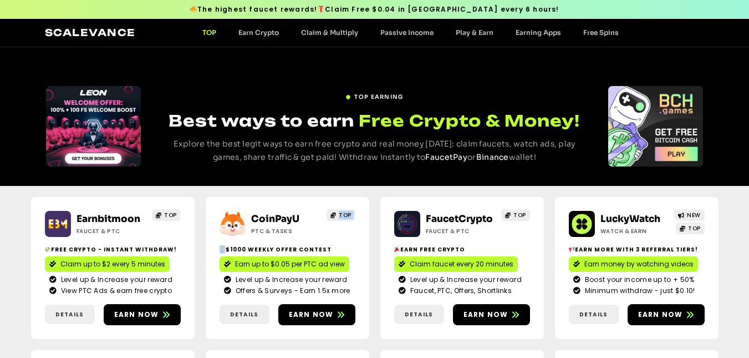
click at [347, 212] on span "TOP" at bounding box center [345, 215] width 13 height 8
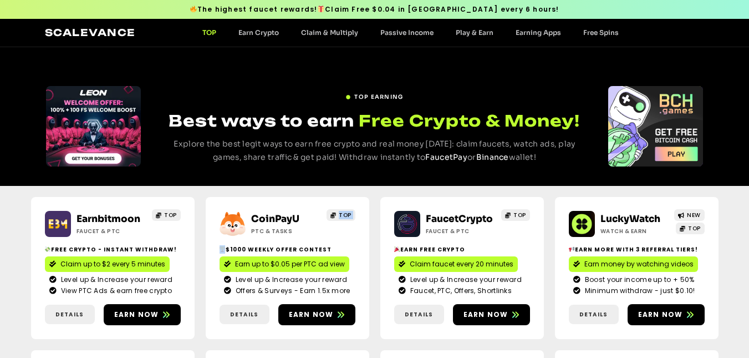
click at [347, 212] on span "TOP" at bounding box center [345, 215] width 13 height 8
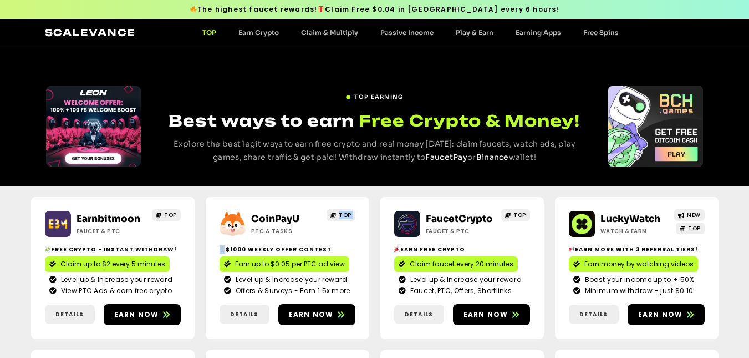
click at [347, 212] on span "TOP" at bounding box center [345, 215] width 13 height 8
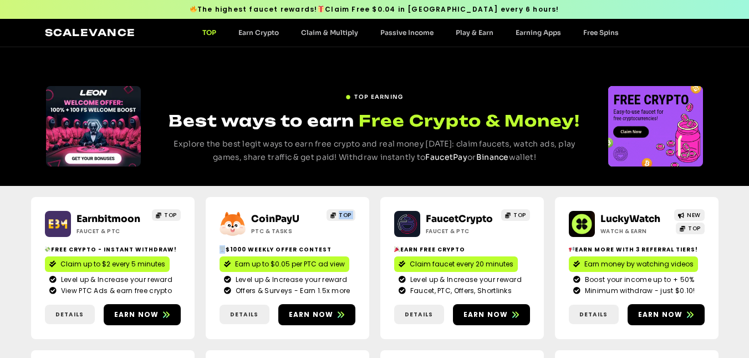
click at [347, 212] on span "TOP" at bounding box center [345, 215] width 13 height 8
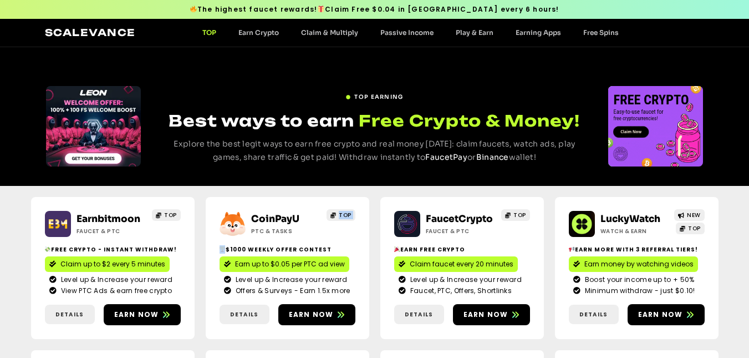
click at [347, 212] on span "TOP" at bounding box center [345, 215] width 13 height 8
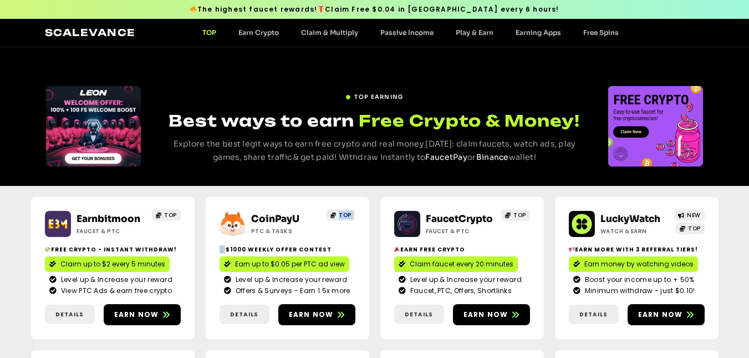
click at [347, 212] on span "TOP" at bounding box center [345, 215] width 13 height 8
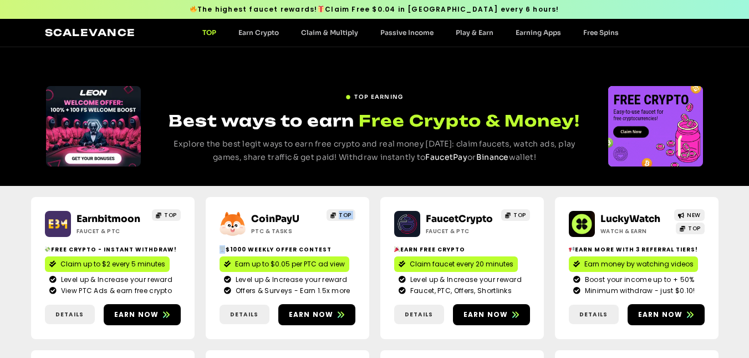
click at [347, 212] on span "TOP" at bounding box center [345, 215] width 13 height 8
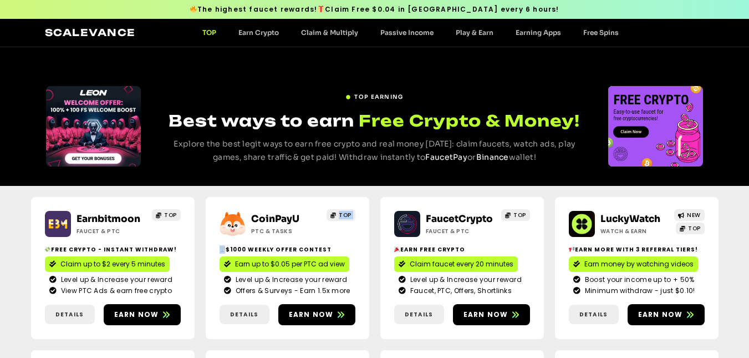
click at [347, 212] on span "TOP" at bounding box center [345, 215] width 13 height 8
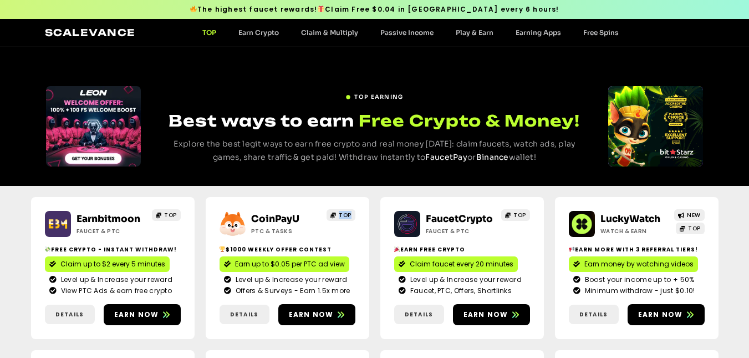
click at [347, 212] on span "TOP" at bounding box center [345, 215] width 13 height 8
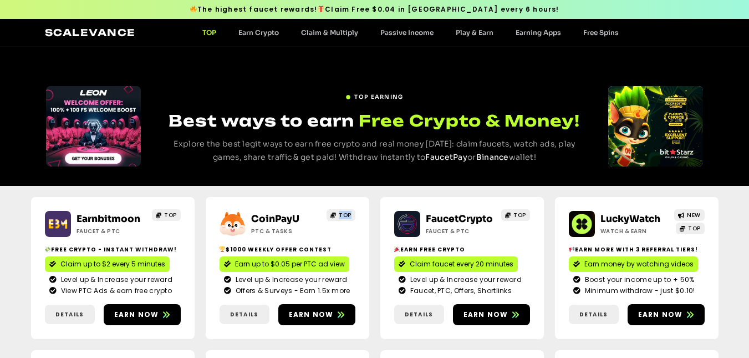
click at [347, 212] on span "TOP" at bounding box center [345, 215] width 13 height 8
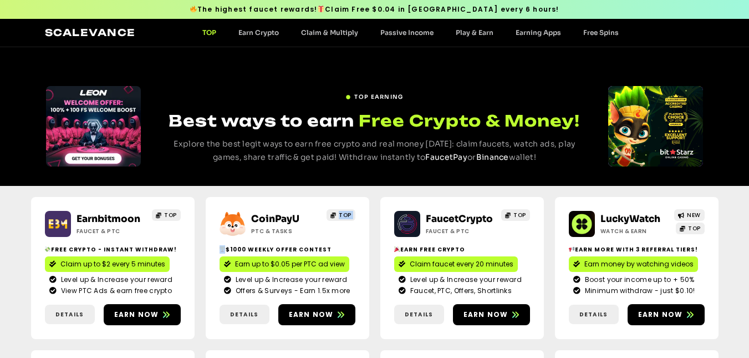
click at [347, 212] on span "TOP" at bounding box center [345, 215] width 13 height 8
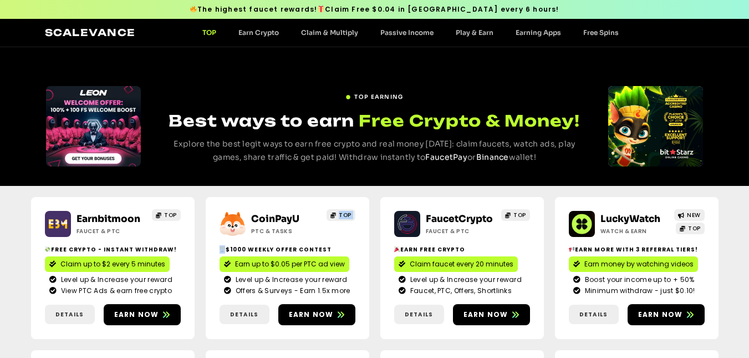
click at [347, 212] on span "TOP" at bounding box center [345, 215] width 13 height 8
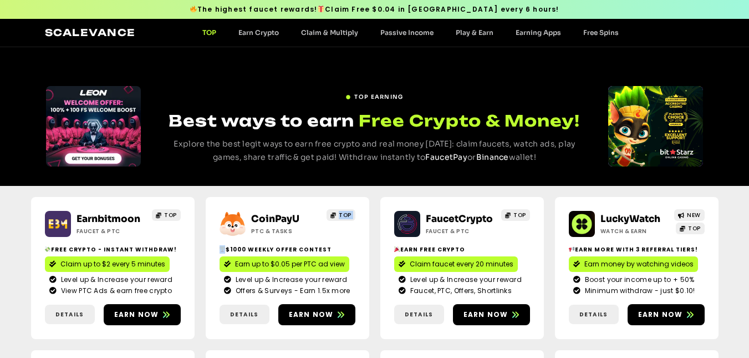
click at [347, 212] on span "TOP" at bounding box center [345, 215] width 13 height 8
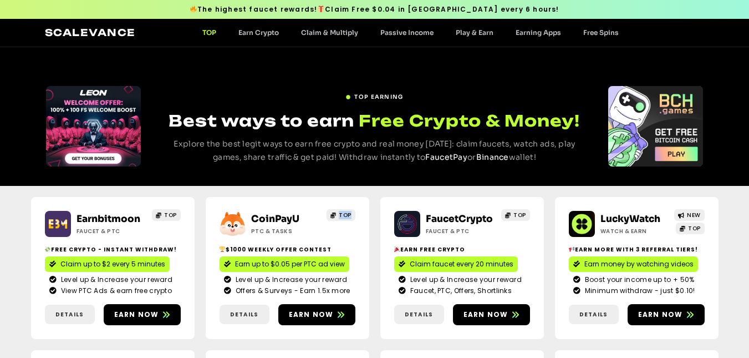
click at [347, 212] on span "TOP" at bounding box center [345, 215] width 13 height 8
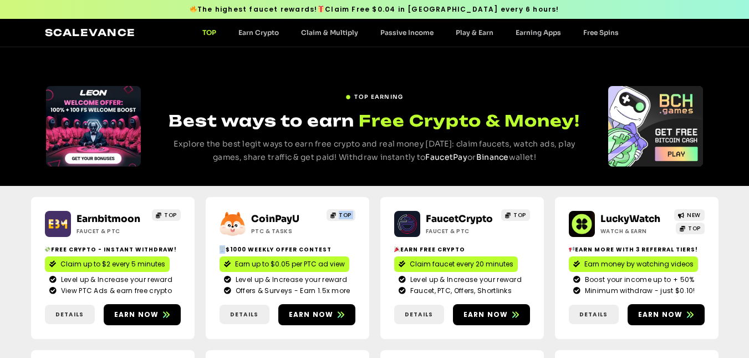
click at [347, 212] on span "TOP" at bounding box center [345, 215] width 13 height 8
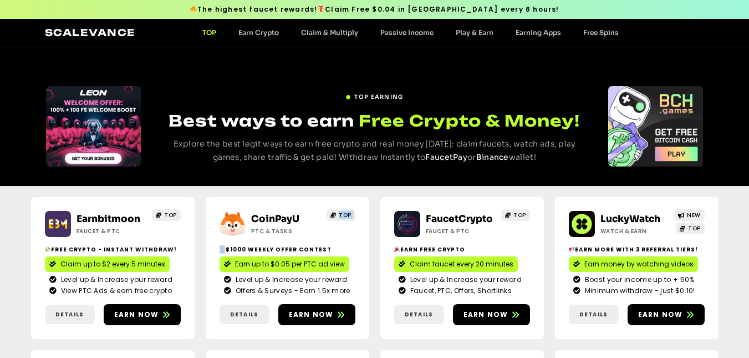
click at [347, 212] on span "TOP" at bounding box center [345, 215] width 13 height 8
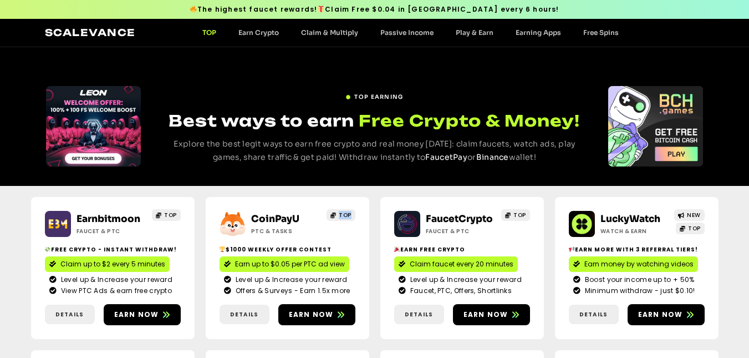
click at [347, 212] on span "TOP" at bounding box center [345, 215] width 13 height 8
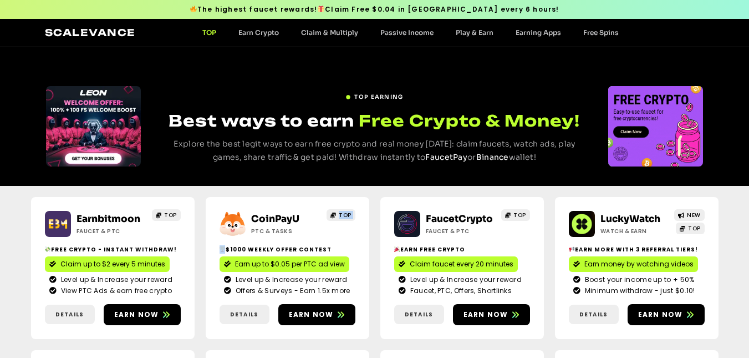
click at [347, 212] on span "TOP" at bounding box center [345, 215] width 13 height 8
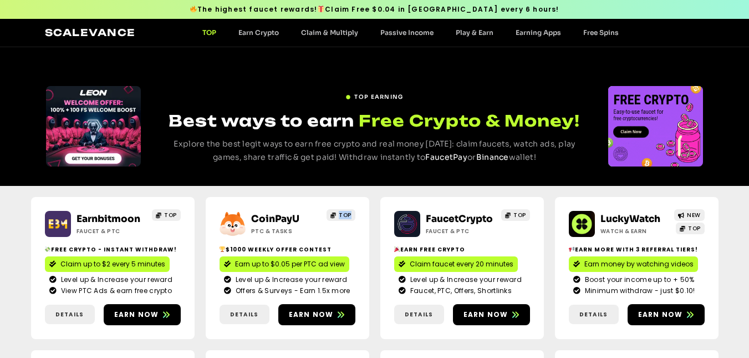
click at [347, 212] on span "TOP" at bounding box center [345, 215] width 13 height 8
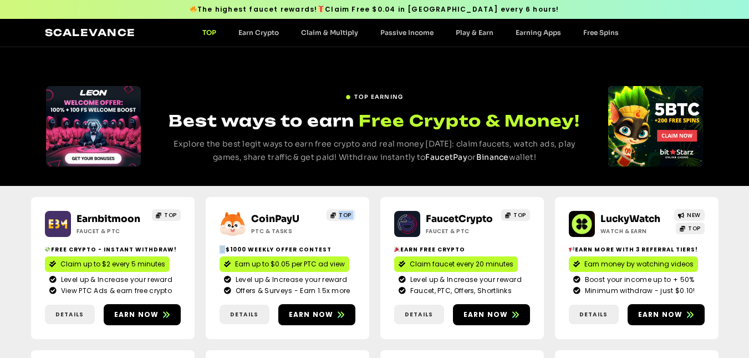
click at [347, 212] on span "TOP" at bounding box center [345, 215] width 13 height 8
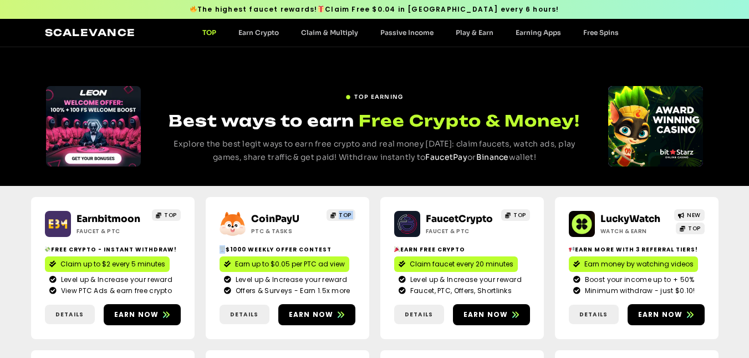
click at [347, 212] on span "TOP" at bounding box center [345, 215] width 13 height 8
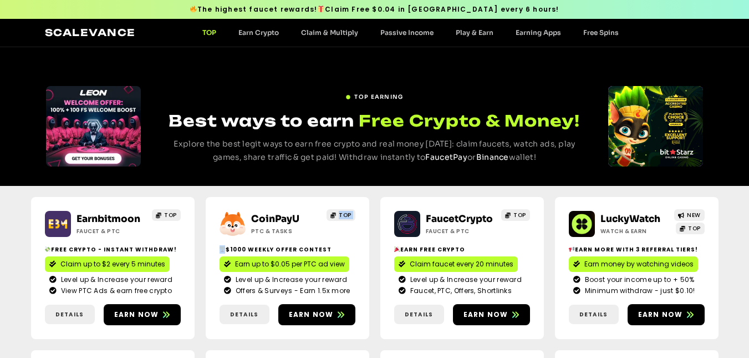
click at [347, 212] on span "TOP" at bounding box center [345, 215] width 13 height 8
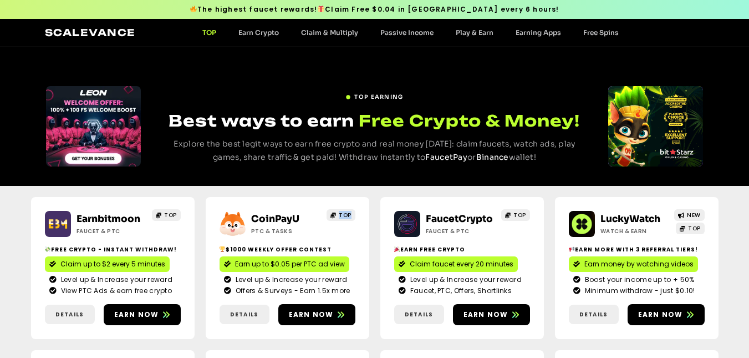
click at [347, 212] on span "TOP" at bounding box center [345, 215] width 13 height 8
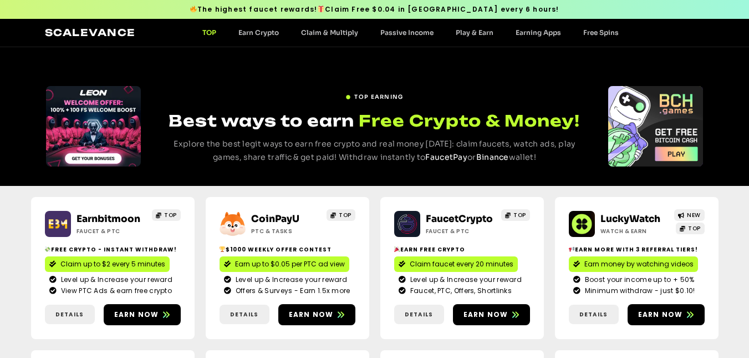
click at [347, 212] on span "TOP" at bounding box center [345, 215] width 13 height 8
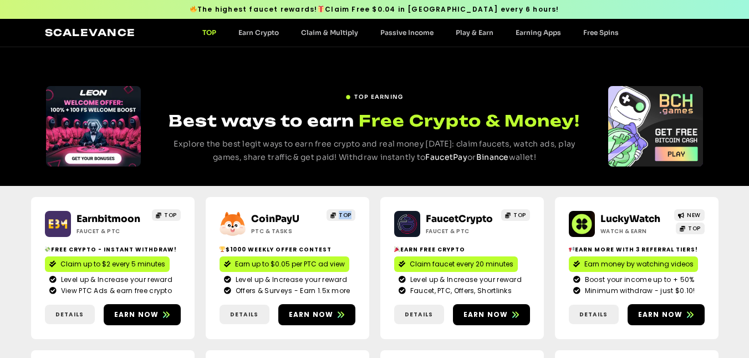
click at [347, 212] on span "TOP" at bounding box center [345, 215] width 13 height 8
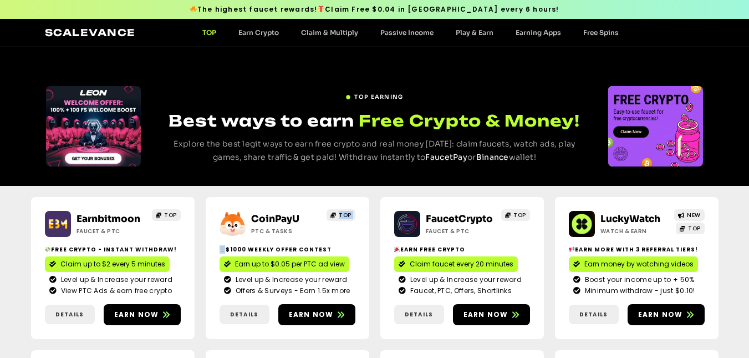
click at [347, 212] on span "TOP" at bounding box center [345, 215] width 13 height 8
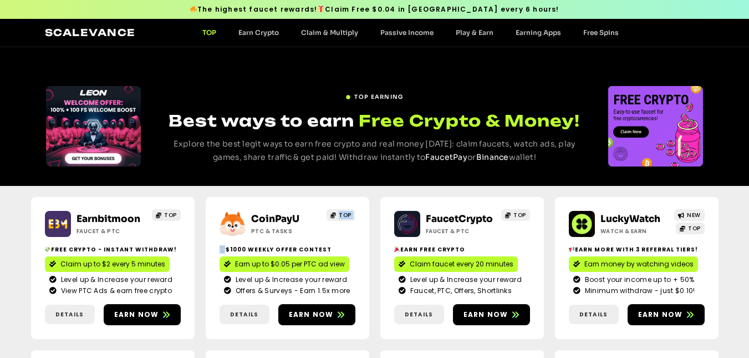
click at [347, 212] on span "TOP" at bounding box center [345, 215] width 13 height 8
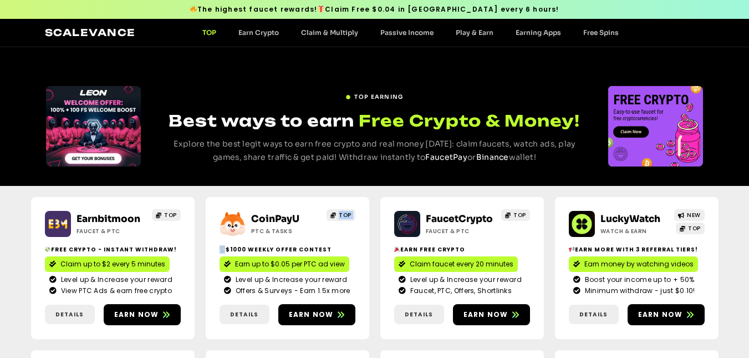
click at [347, 212] on span "TOP" at bounding box center [345, 215] width 13 height 8
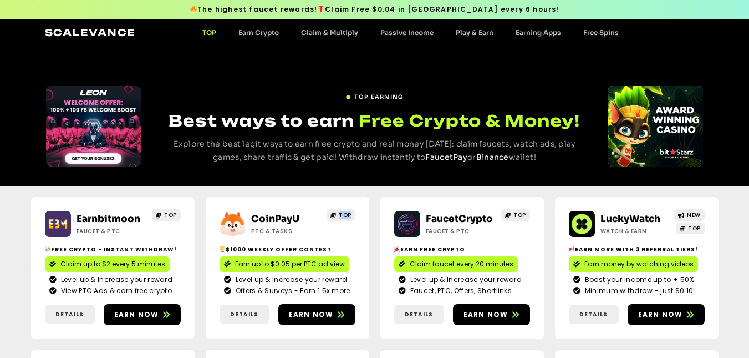
click at [347, 212] on span "TOP" at bounding box center [345, 215] width 13 height 8
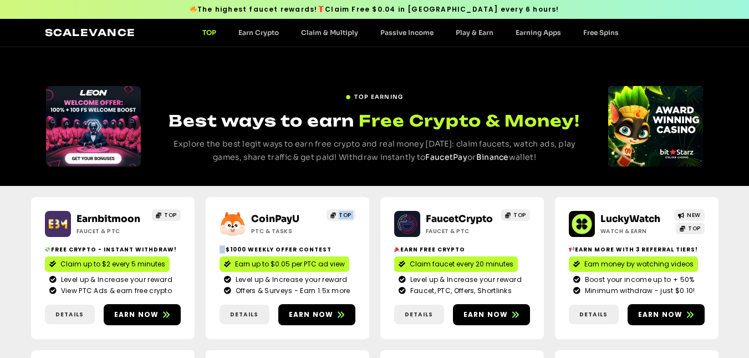
click at [347, 212] on span "TOP" at bounding box center [345, 215] width 13 height 8
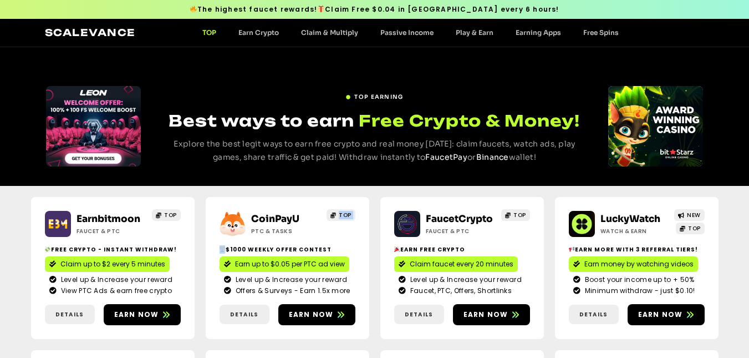
click at [347, 212] on span "TOP" at bounding box center [345, 215] width 13 height 8
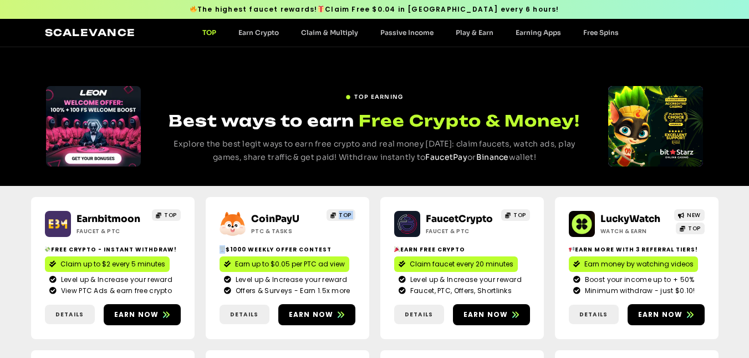
click at [347, 212] on span "TOP" at bounding box center [345, 215] width 13 height 8
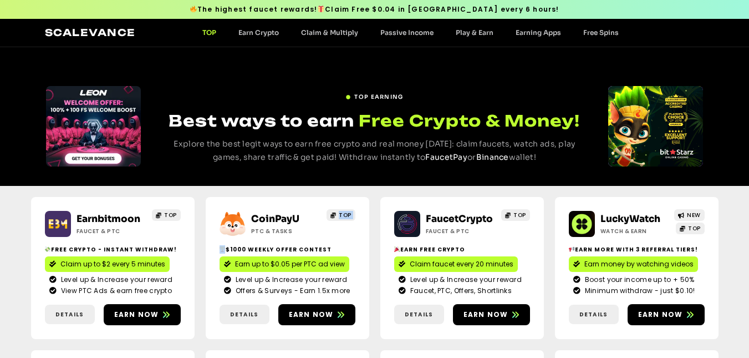
click at [347, 212] on span "TOP" at bounding box center [345, 215] width 13 height 8
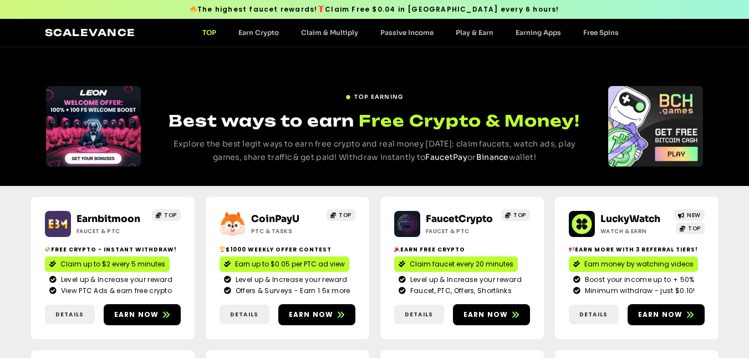
click at [347, 212] on span "TOP" at bounding box center [345, 215] width 13 height 8
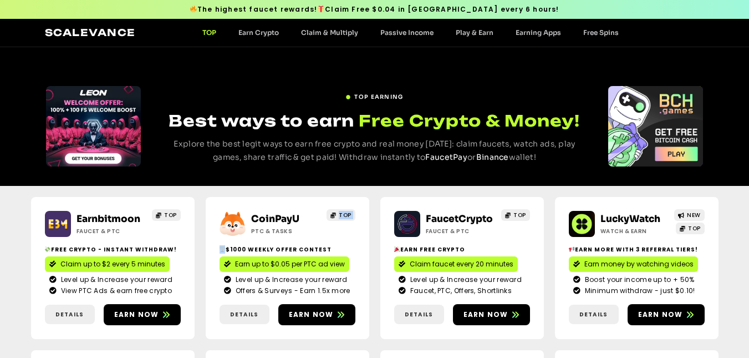
click at [347, 212] on span "TOP" at bounding box center [345, 215] width 13 height 8
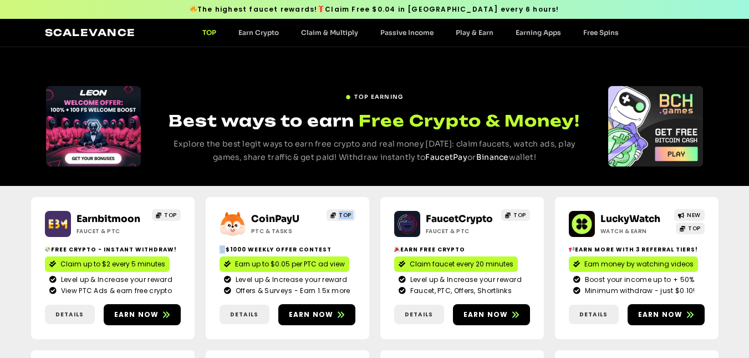
click at [347, 212] on span "TOP" at bounding box center [345, 215] width 13 height 8
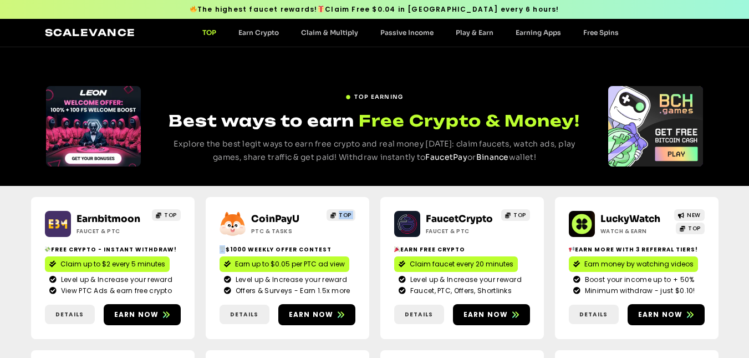
click at [347, 212] on span "TOP" at bounding box center [345, 215] width 13 height 8
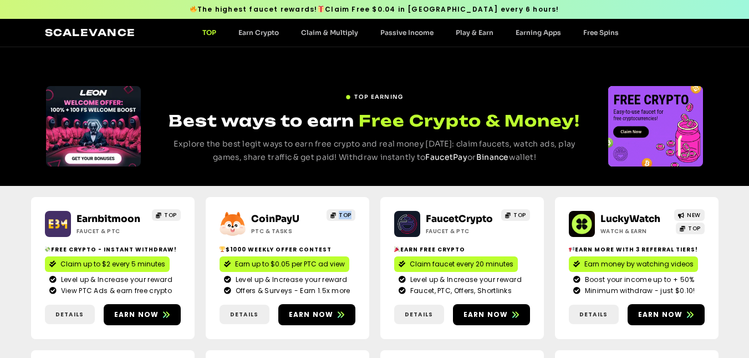
click at [347, 212] on span "TOP" at bounding box center [345, 215] width 13 height 8
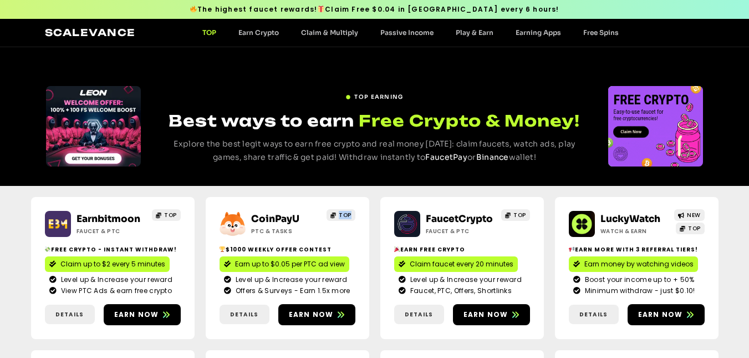
click at [347, 212] on span "TOP" at bounding box center [345, 215] width 13 height 8
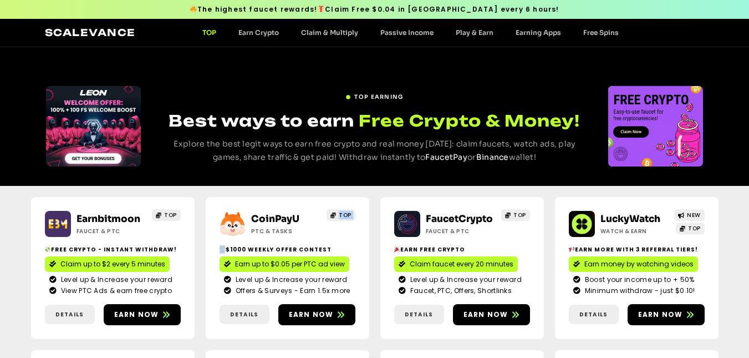
click at [347, 212] on span "TOP" at bounding box center [345, 215] width 13 height 8
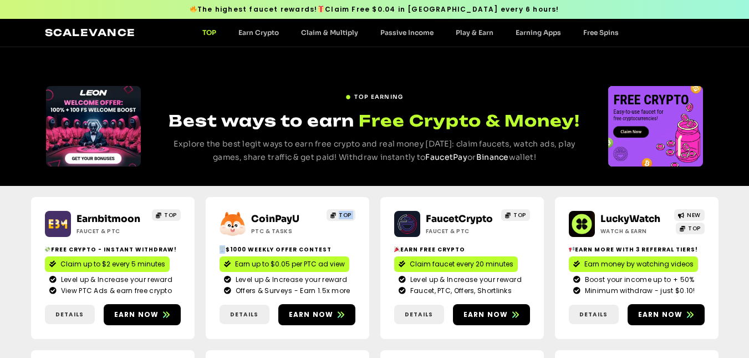
click at [347, 212] on span "TOP" at bounding box center [345, 215] width 13 height 8
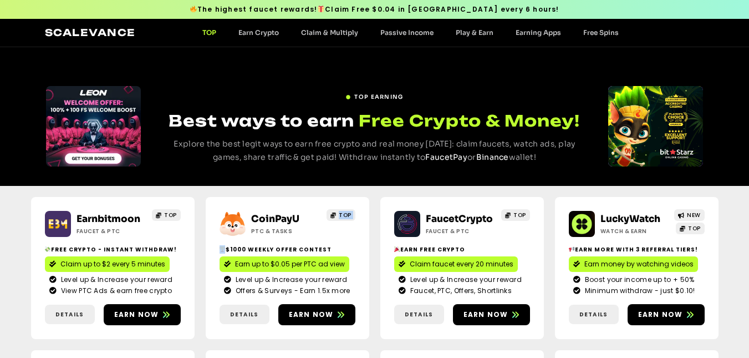
click at [347, 212] on span "TOP" at bounding box center [345, 215] width 13 height 8
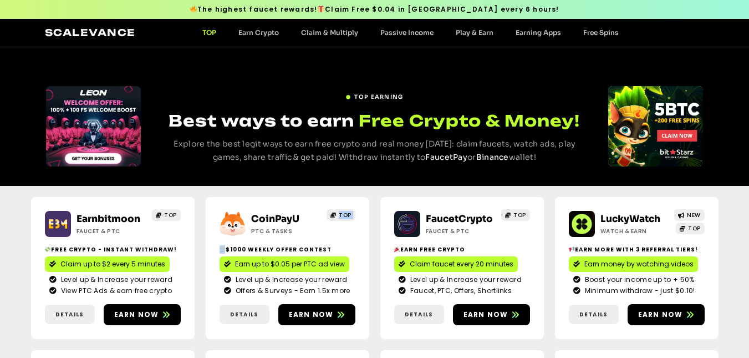
click at [347, 212] on span "TOP" at bounding box center [345, 215] width 13 height 8
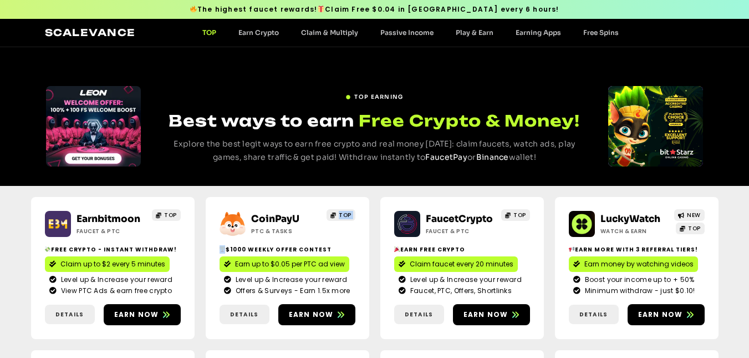
click at [347, 212] on span "TOP" at bounding box center [345, 215] width 13 height 8
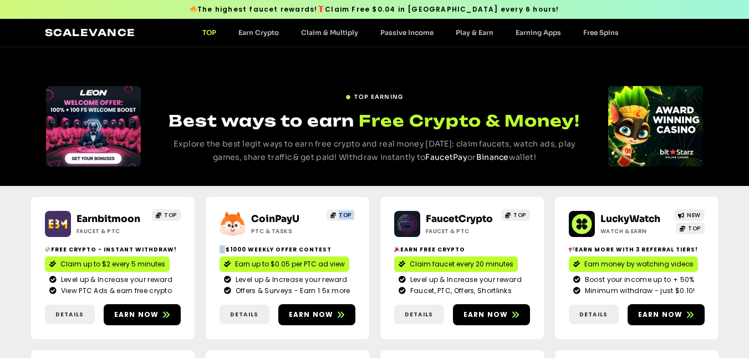
click at [347, 212] on span "TOP" at bounding box center [345, 215] width 13 height 8
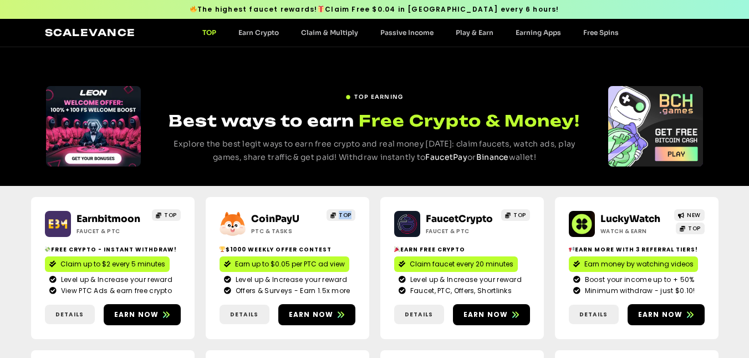
click at [347, 212] on span "TOP" at bounding box center [345, 215] width 13 height 8
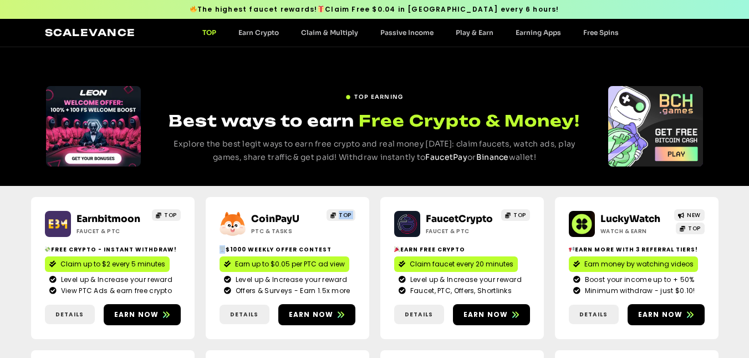
click at [347, 212] on span "TOP" at bounding box center [345, 215] width 13 height 8
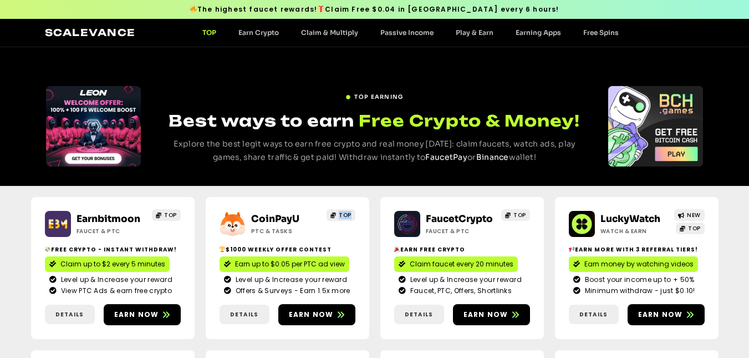
click at [347, 212] on span "TOP" at bounding box center [345, 215] width 13 height 8
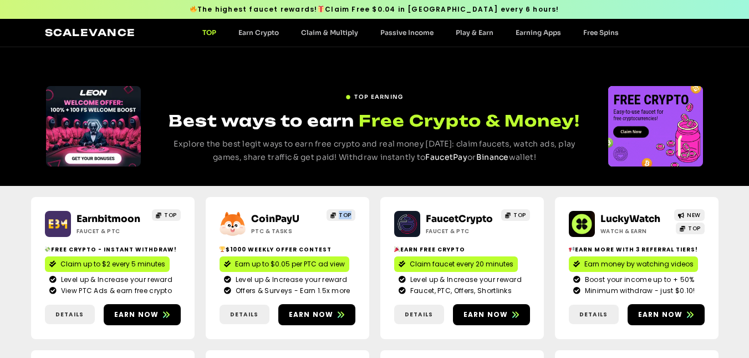
click at [347, 212] on span "TOP" at bounding box center [345, 215] width 13 height 8
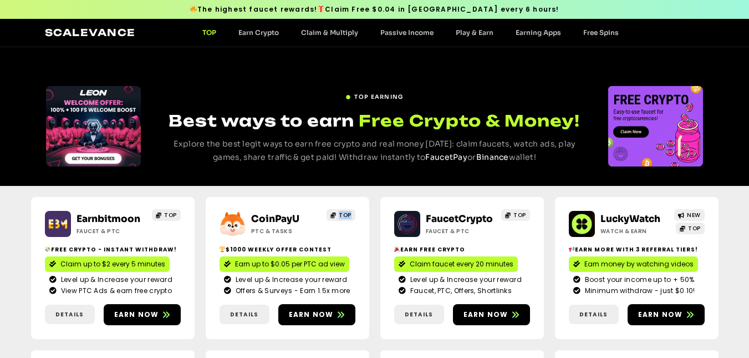
click at [347, 212] on span "TOP" at bounding box center [345, 215] width 13 height 8
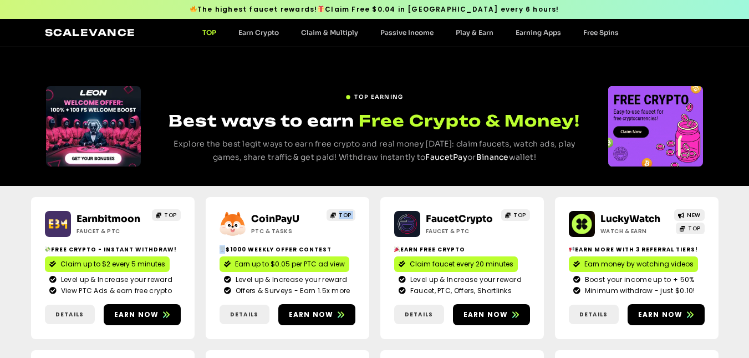
click at [347, 212] on span "TOP" at bounding box center [345, 215] width 13 height 8
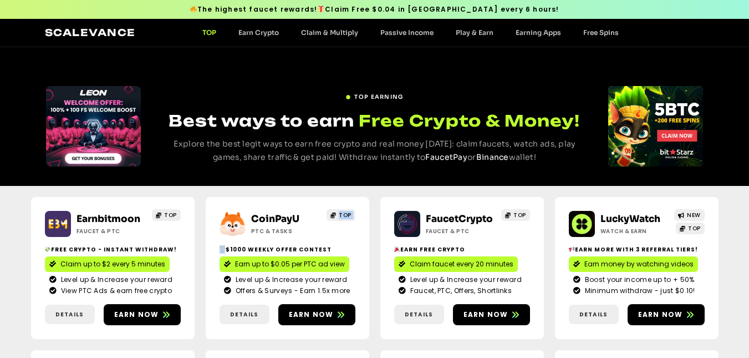
click at [347, 212] on span "TOP" at bounding box center [345, 215] width 13 height 8
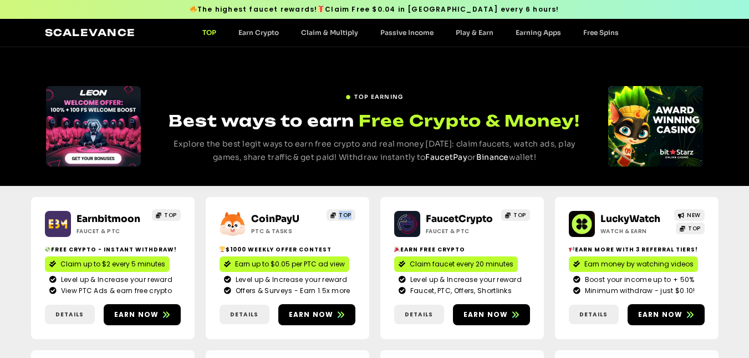
click at [347, 212] on span "TOP" at bounding box center [345, 215] width 13 height 8
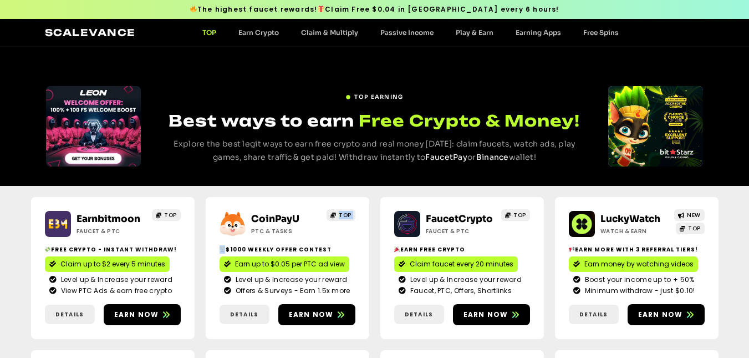
click at [347, 212] on span "TOP" at bounding box center [345, 215] width 13 height 8
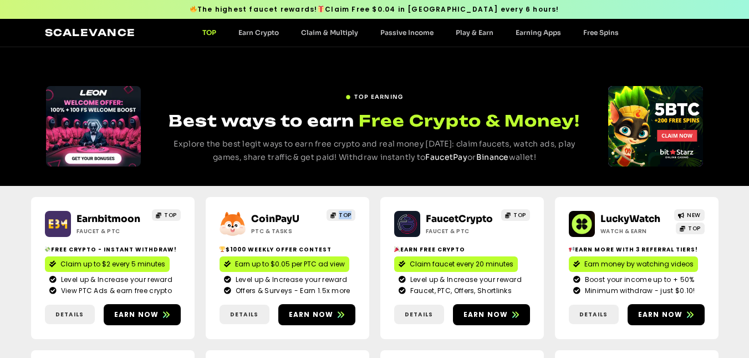
click at [347, 212] on span "TOP" at bounding box center [345, 215] width 13 height 8
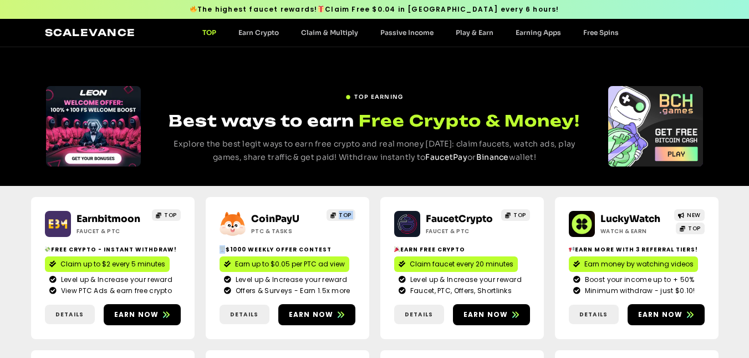
click at [347, 212] on span "TOP" at bounding box center [345, 215] width 13 height 8
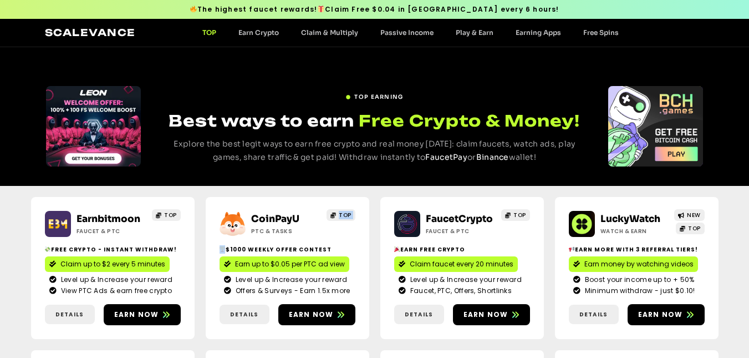
click at [347, 212] on span "TOP" at bounding box center [345, 215] width 13 height 8
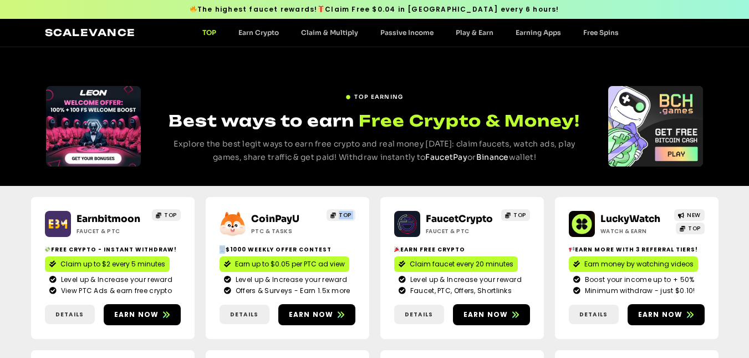
click at [347, 212] on span "TOP" at bounding box center [345, 215] width 13 height 8
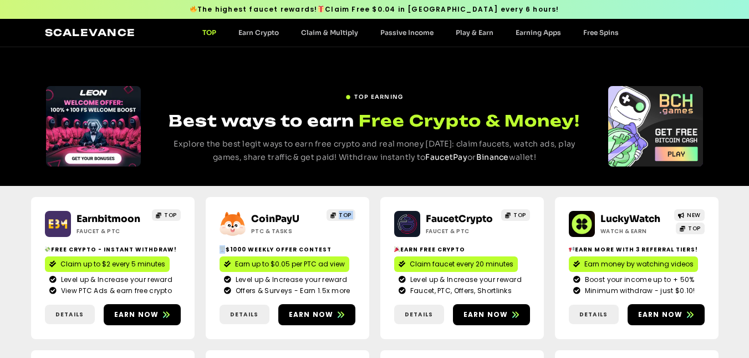
click at [347, 212] on span "TOP" at bounding box center [345, 215] width 13 height 8
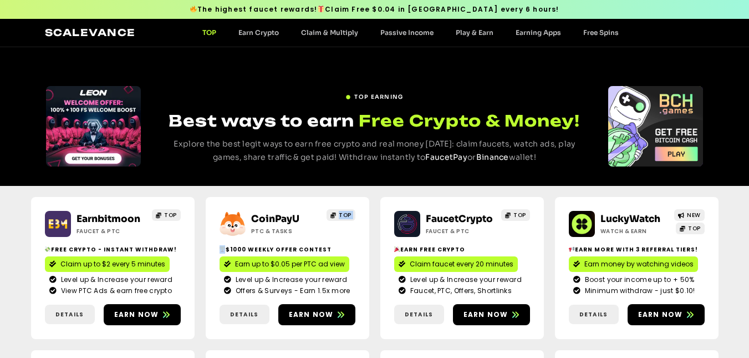
click at [347, 212] on span "TOP" at bounding box center [345, 215] width 13 height 8
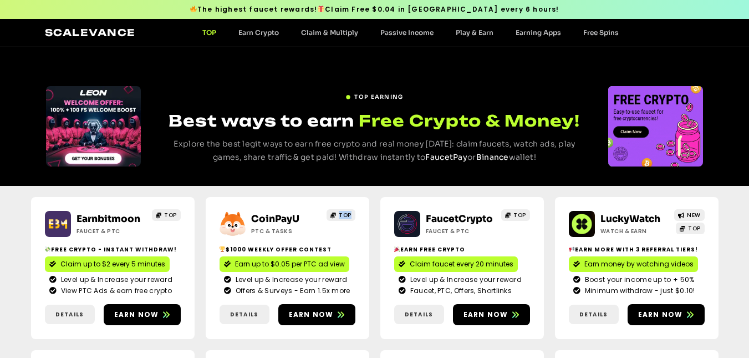
click at [347, 212] on span "TOP" at bounding box center [345, 215] width 13 height 8
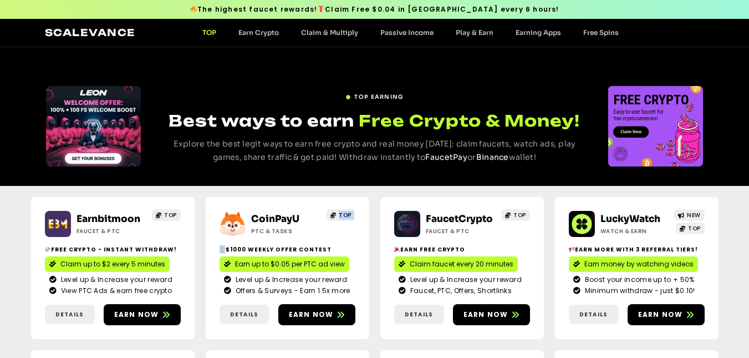
click at [347, 212] on span "TOP" at bounding box center [345, 215] width 13 height 8
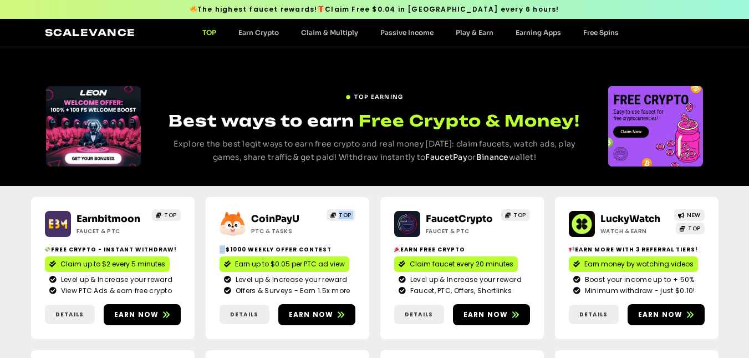
click at [347, 212] on span "TOP" at bounding box center [345, 215] width 13 height 8
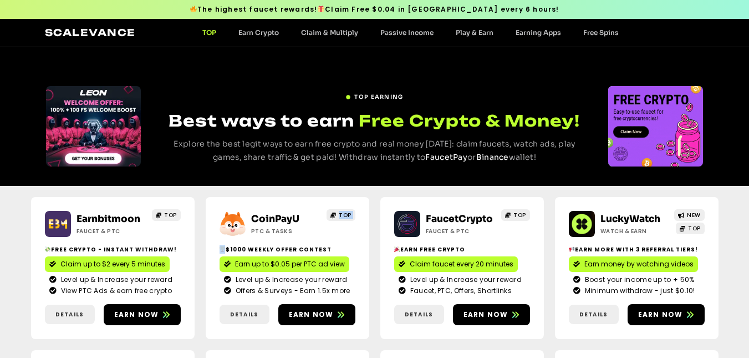
click at [347, 212] on span "TOP" at bounding box center [345, 215] width 13 height 8
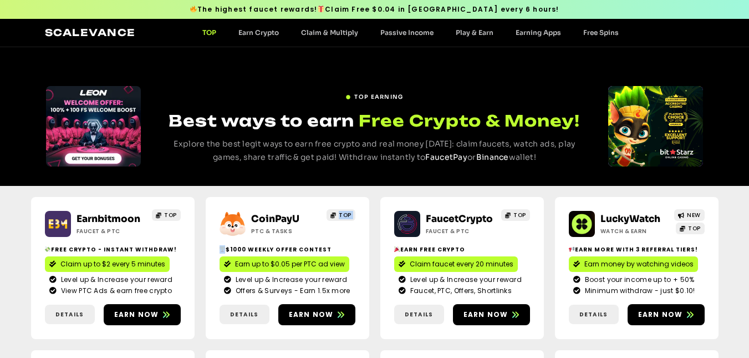
click at [347, 212] on span "TOP" at bounding box center [345, 215] width 13 height 8
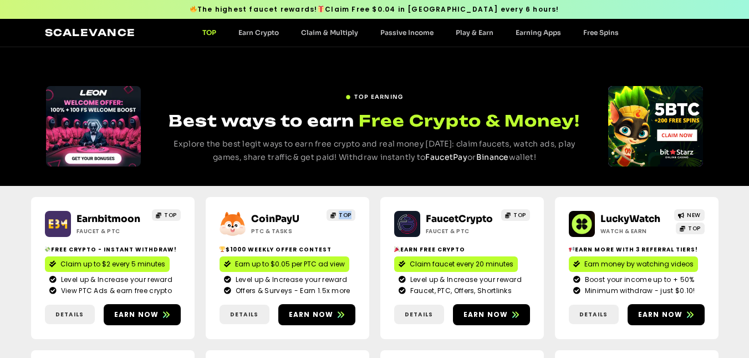
click at [347, 212] on span "TOP" at bounding box center [345, 215] width 13 height 8
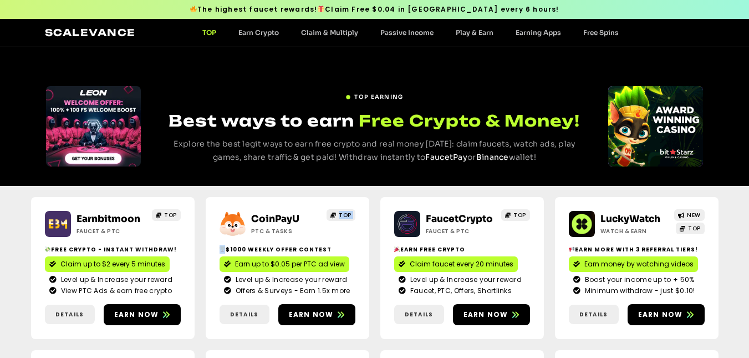
click at [347, 212] on span "TOP" at bounding box center [345, 215] width 13 height 8
click
